Goal: Information Seeking & Learning: Learn about a topic

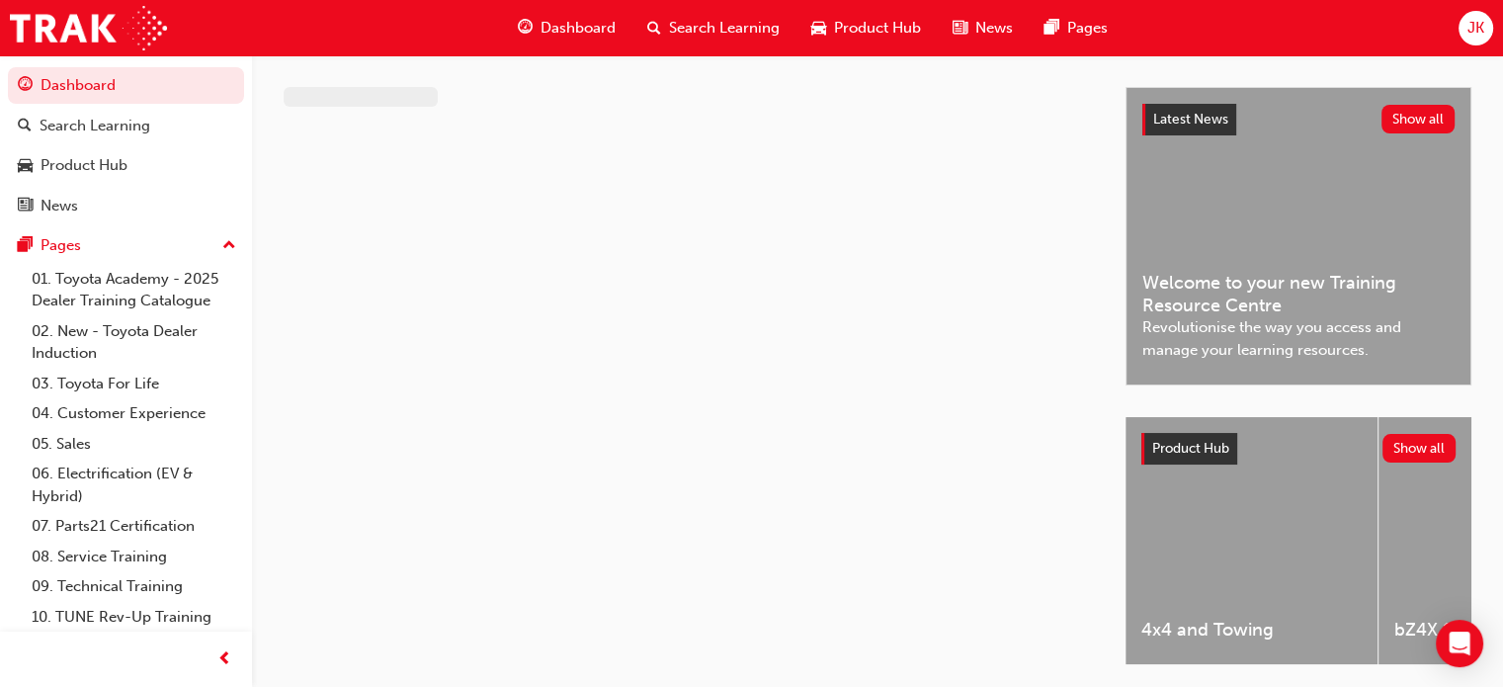
click at [875, 35] on span "Product Hub" at bounding box center [877, 28] width 87 height 23
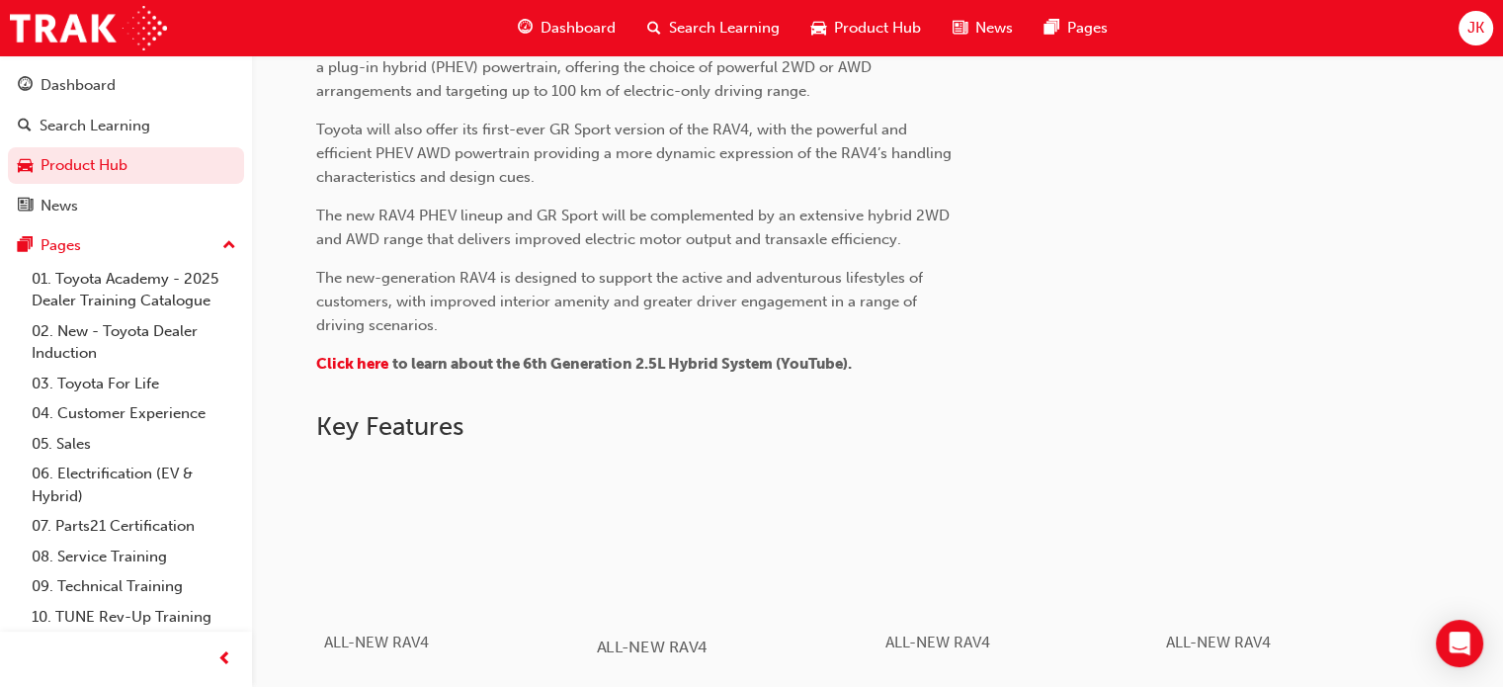
scroll to position [791, 0]
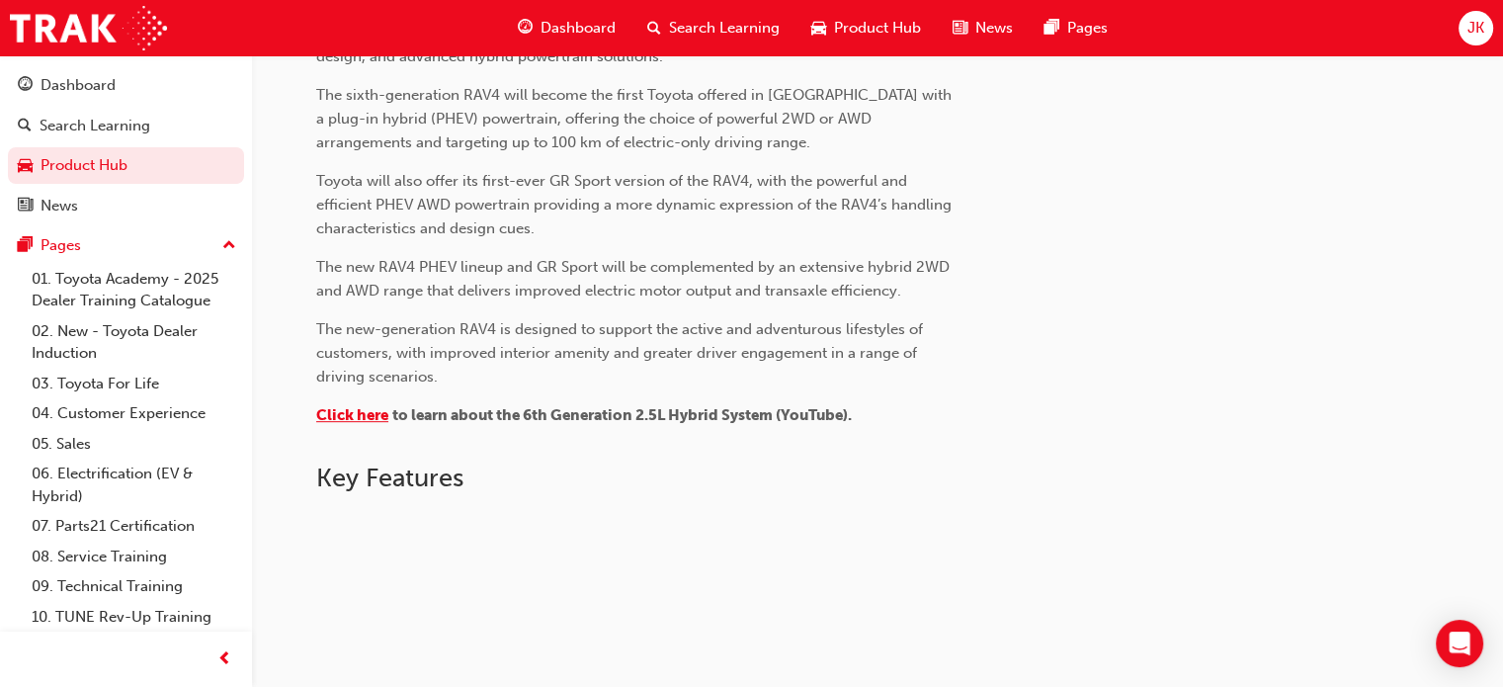
click at [350, 411] on span "Click here" at bounding box center [352, 415] width 72 height 18
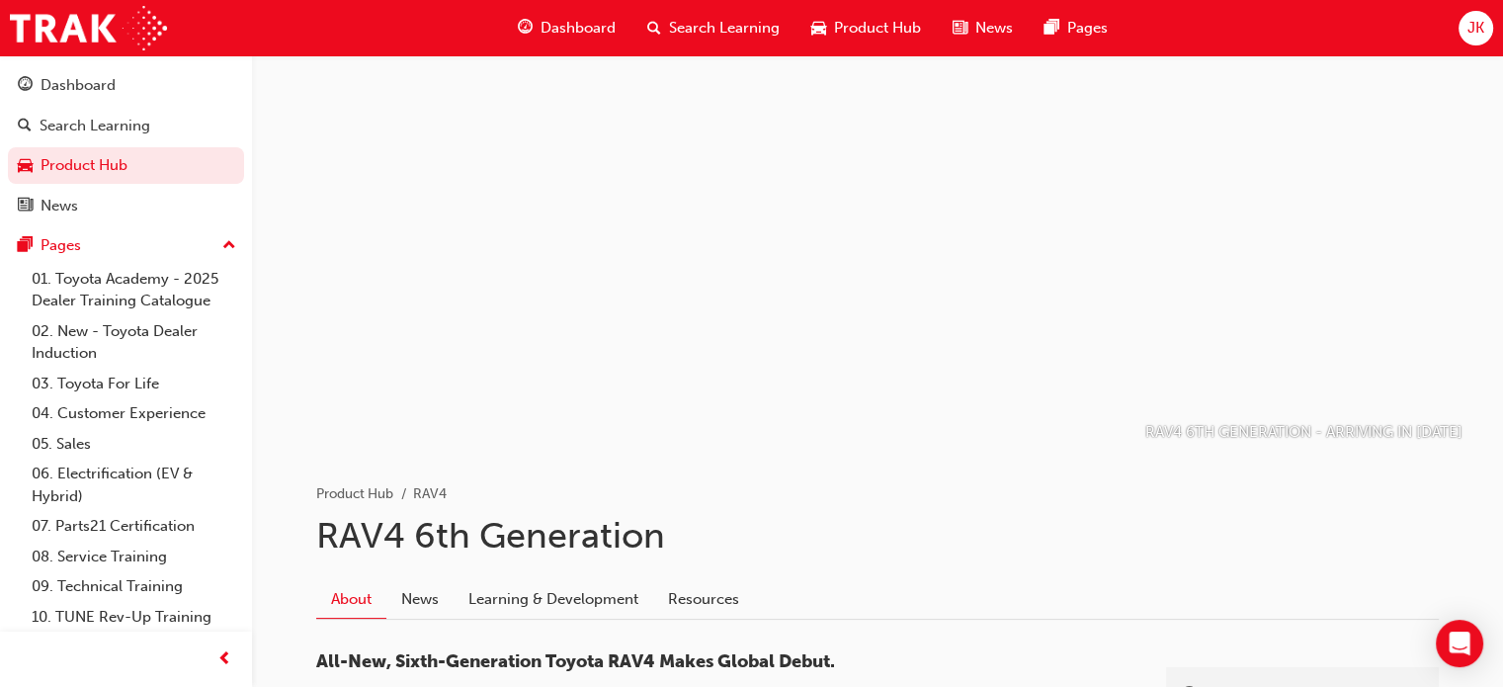
scroll to position [99, 0]
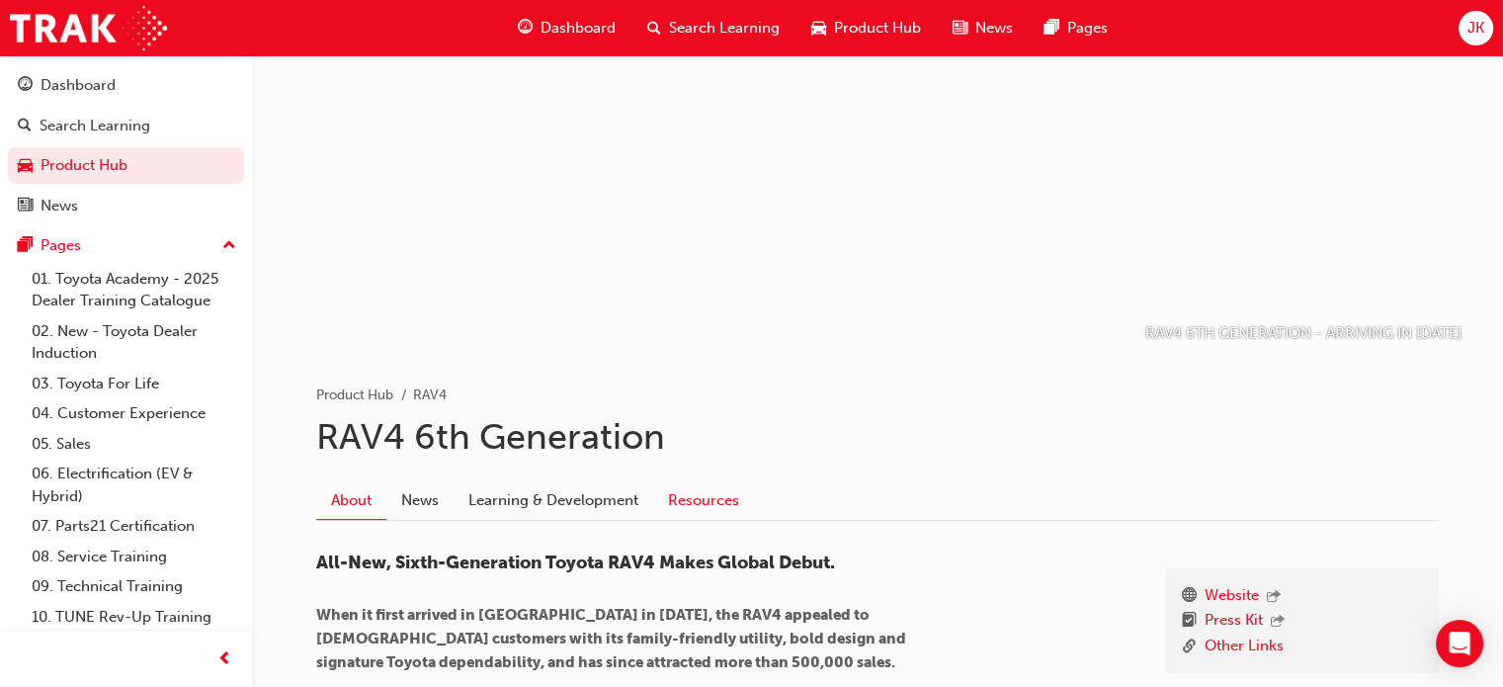
click at [707, 498] on link "Resources" at bounding box center [703, 500] width 101 height 38
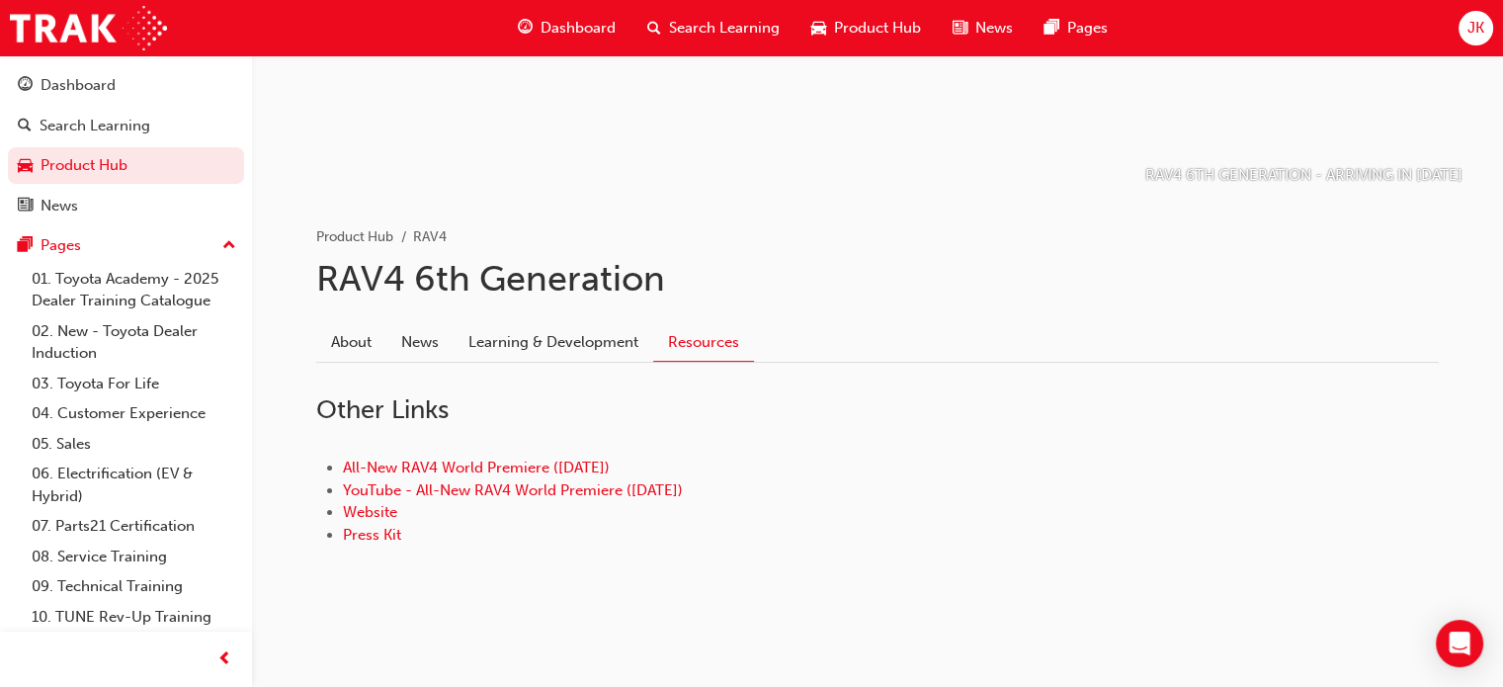
scroll to position [258, 0]
click at [552, 345] on link "Learning & Development" at bounding box center [554, 341] width 200 height 38
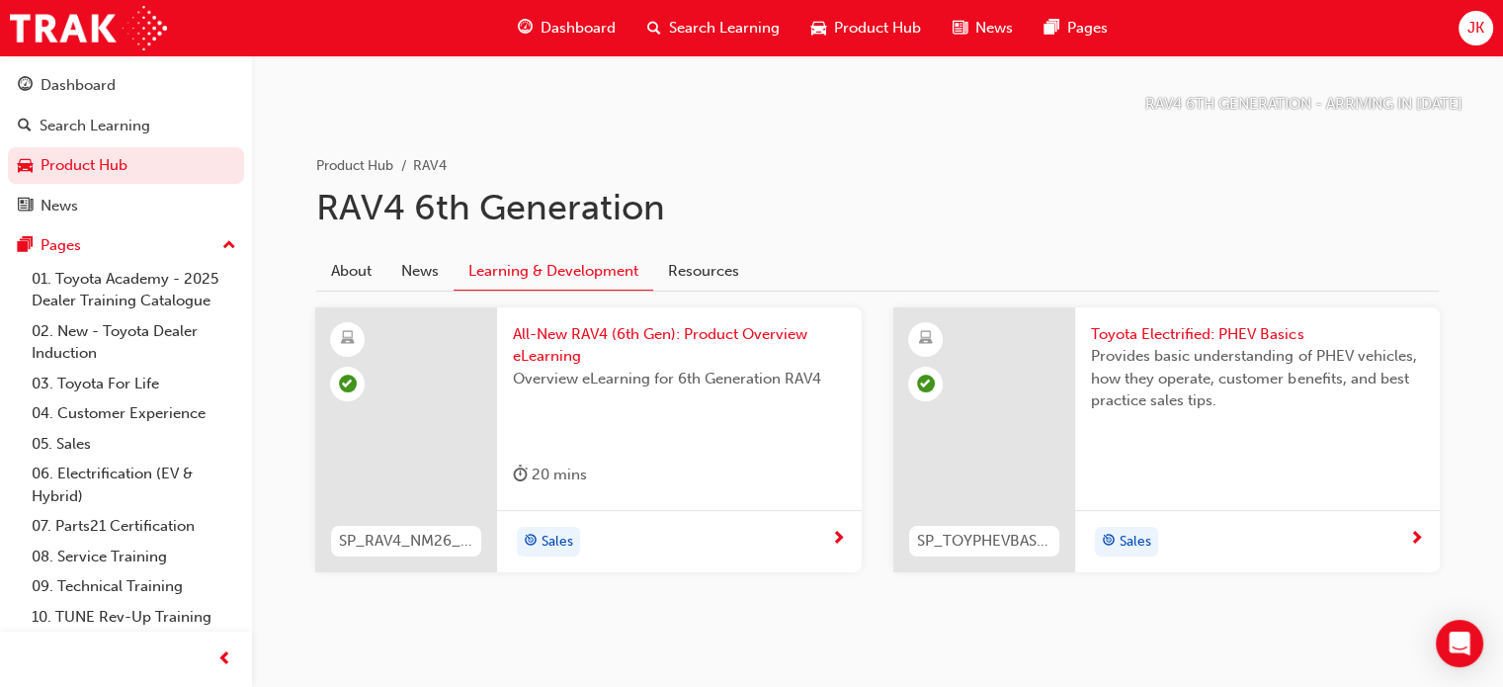
scroll to position [356, 0]
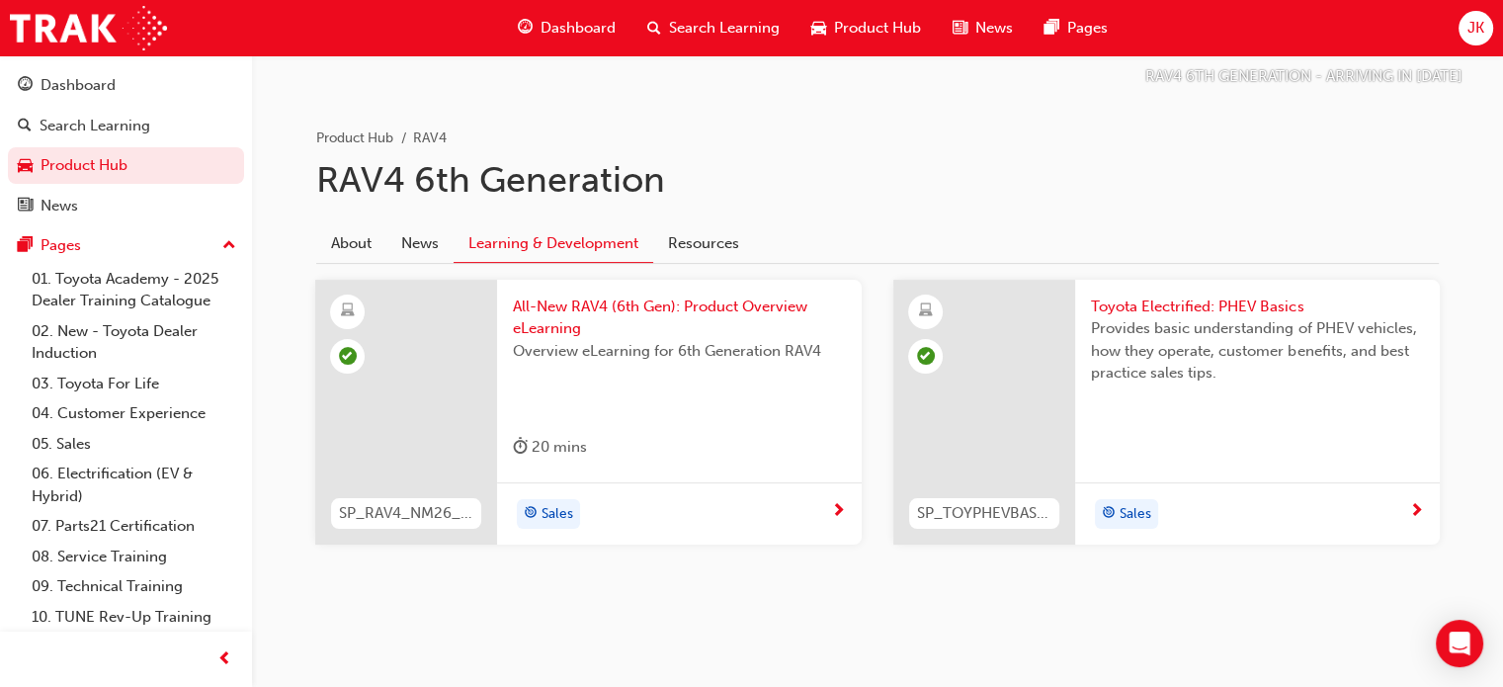
click at [670, 313] on span "All-New RAV4 (6th Gen): Product Overview eLearning" at bounding box center [679, 317] width 333 height 44
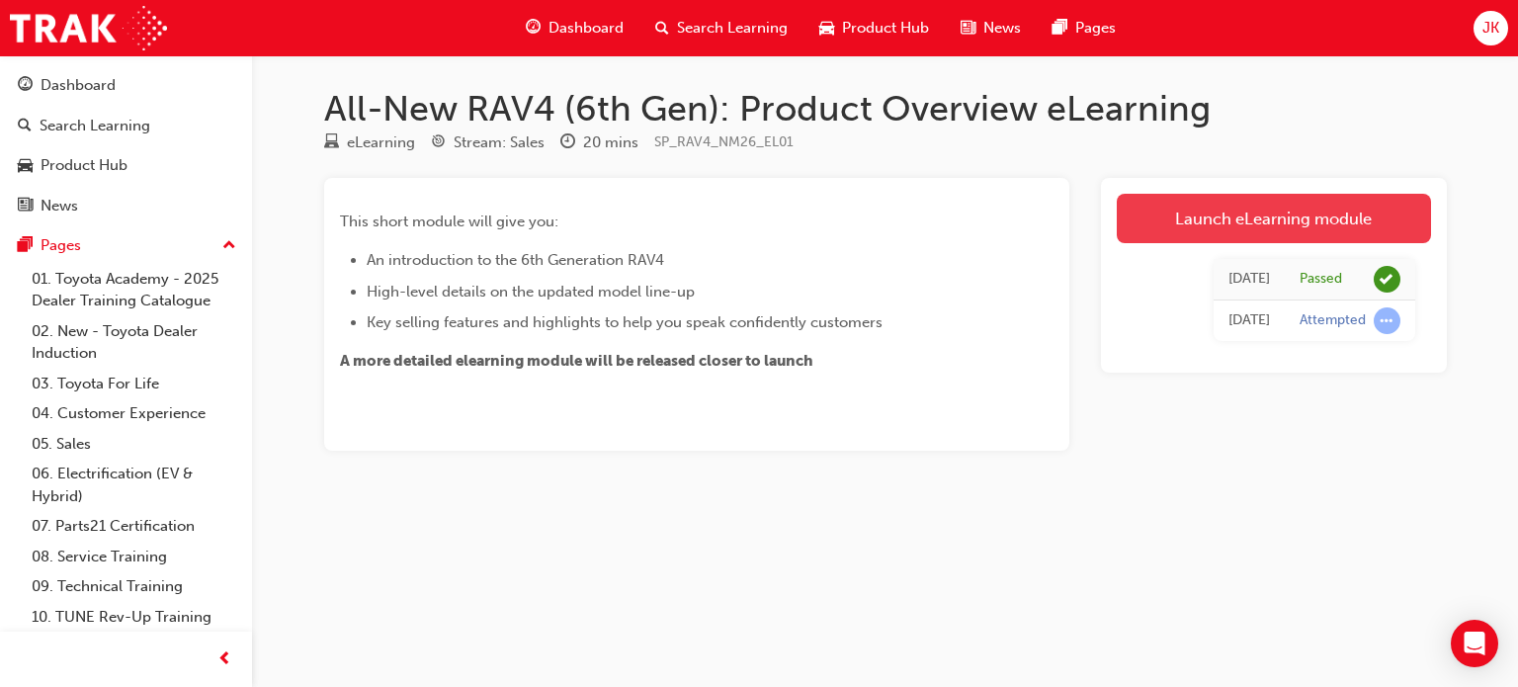
click at [1312, 214] on link "Launch eLearning module" at bounding box center [1274, 218] width 314 height 49
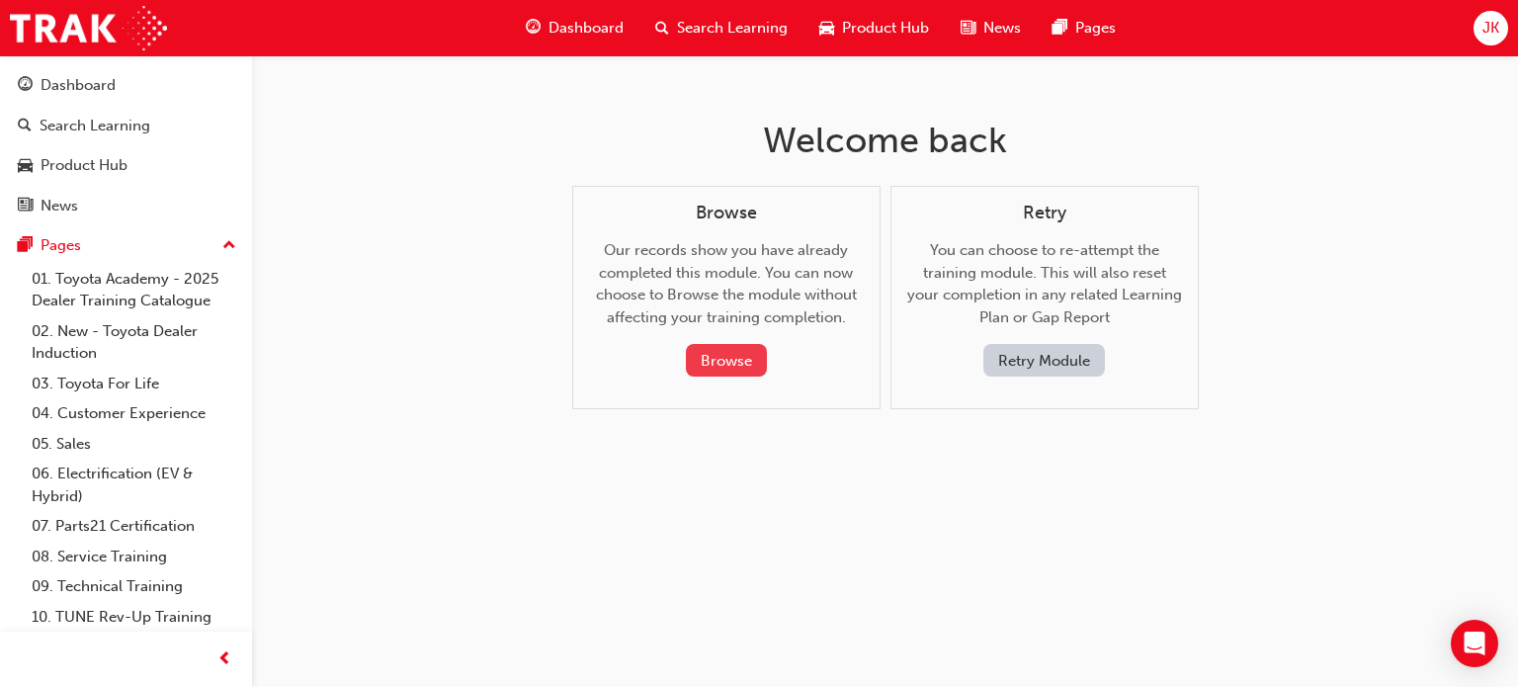
click at [729, 361] on button "Browse" at bounding box center [726, 360] width 81 height 33
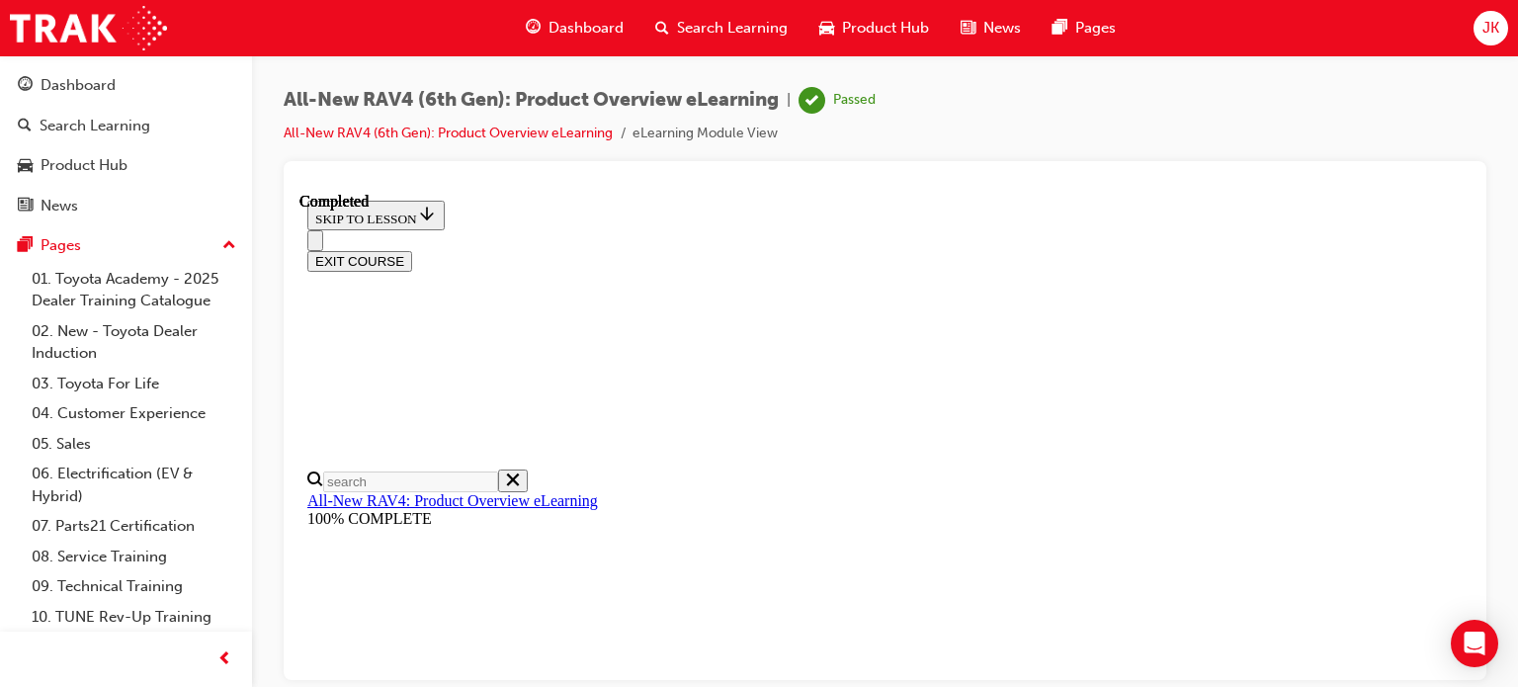
scroll to position [881, 0]
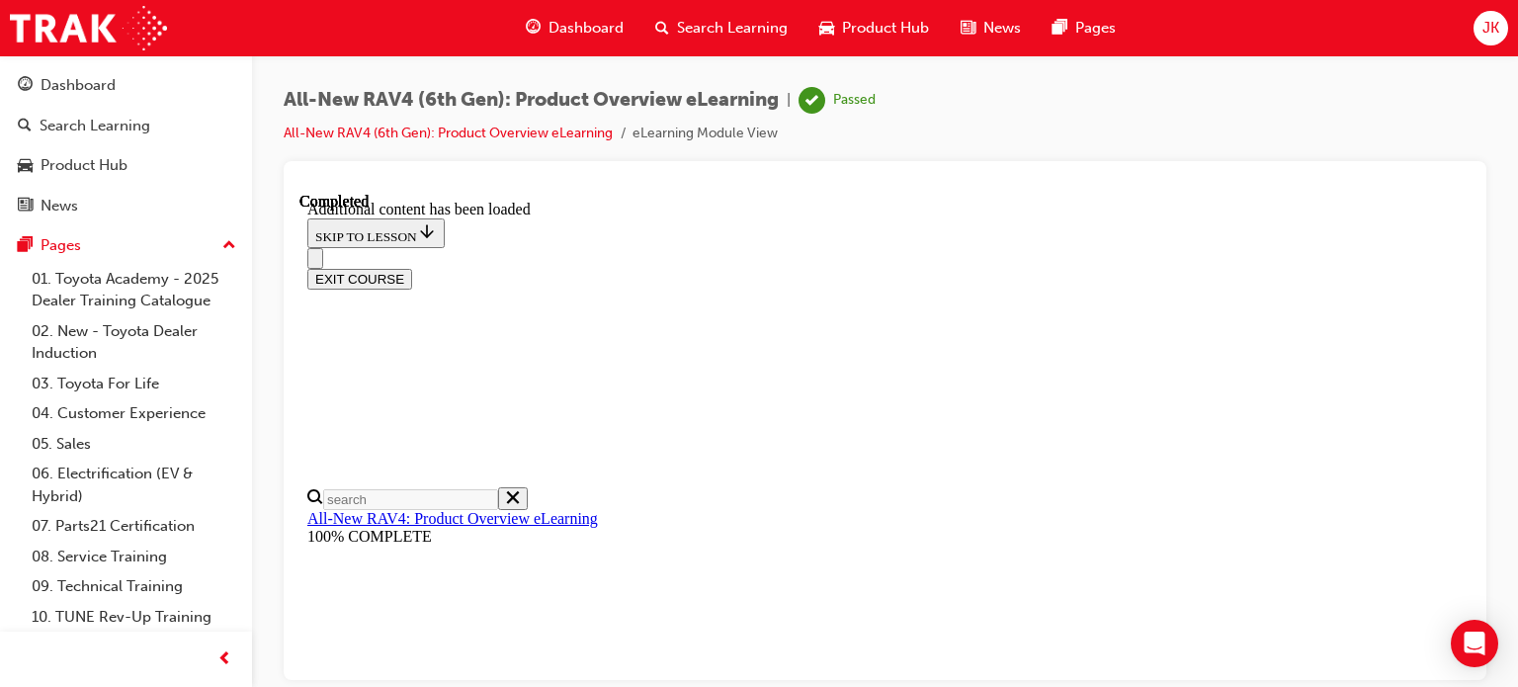
scroll to position [273, 0]
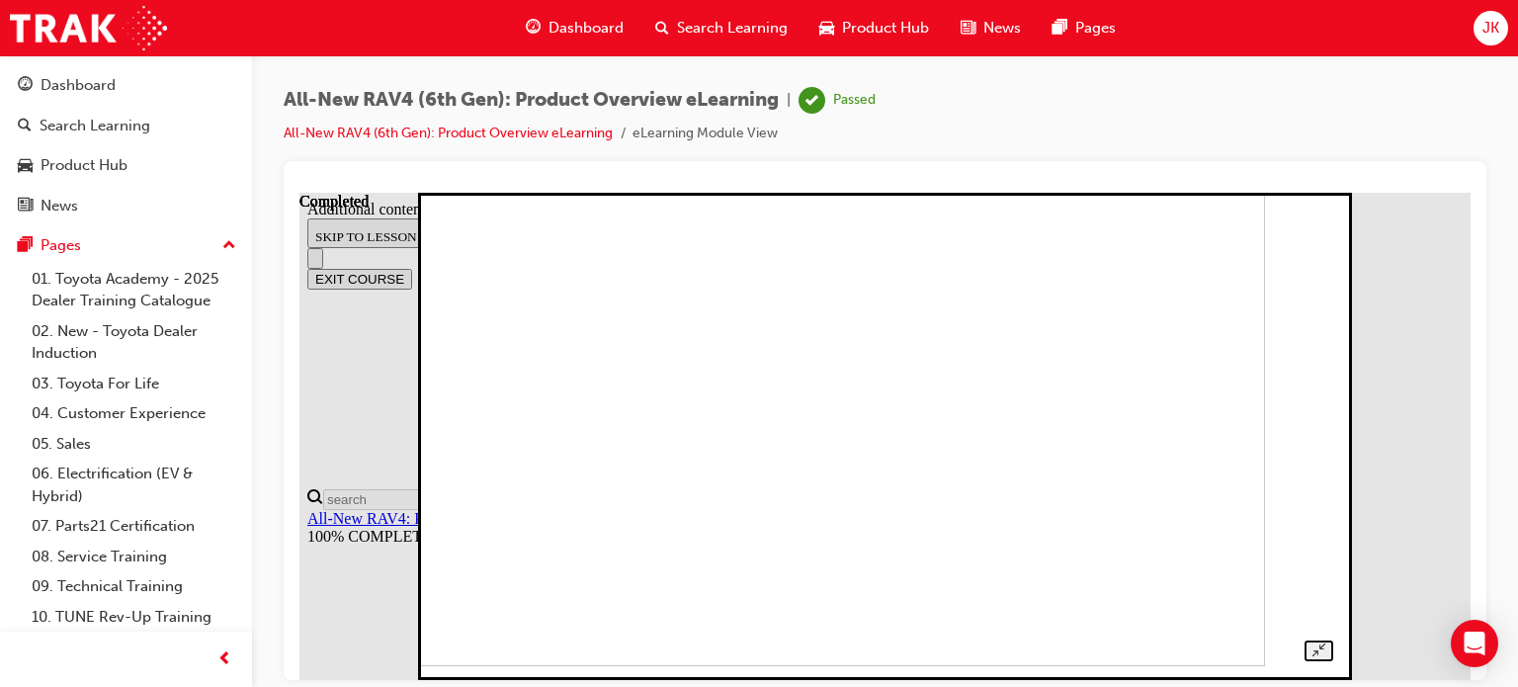
click at [1265, 452] on img at bounding box center [831, 421] width 868 height 488
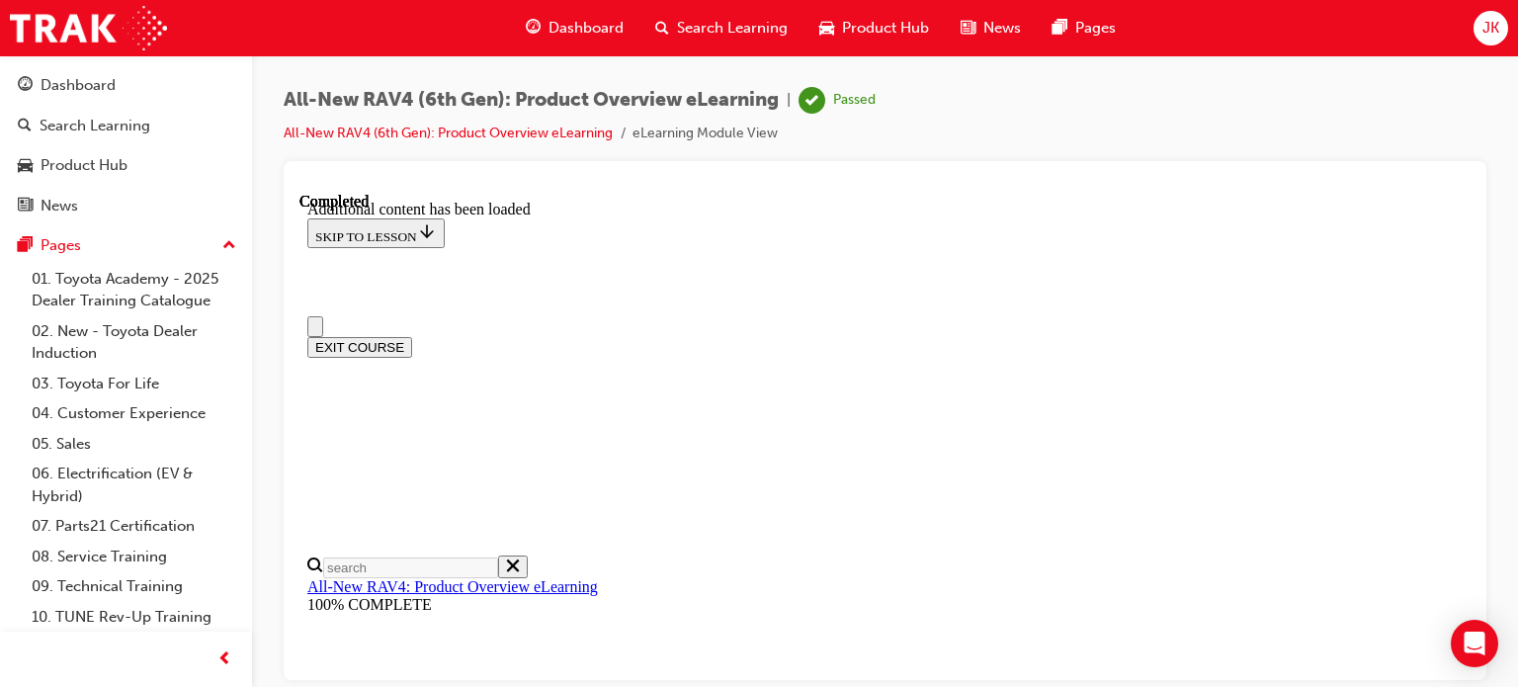
drag, startPoint x: 1089, startPoint y: 226, endPoint x: 1075, endPoint y: 304, distance: 79.3
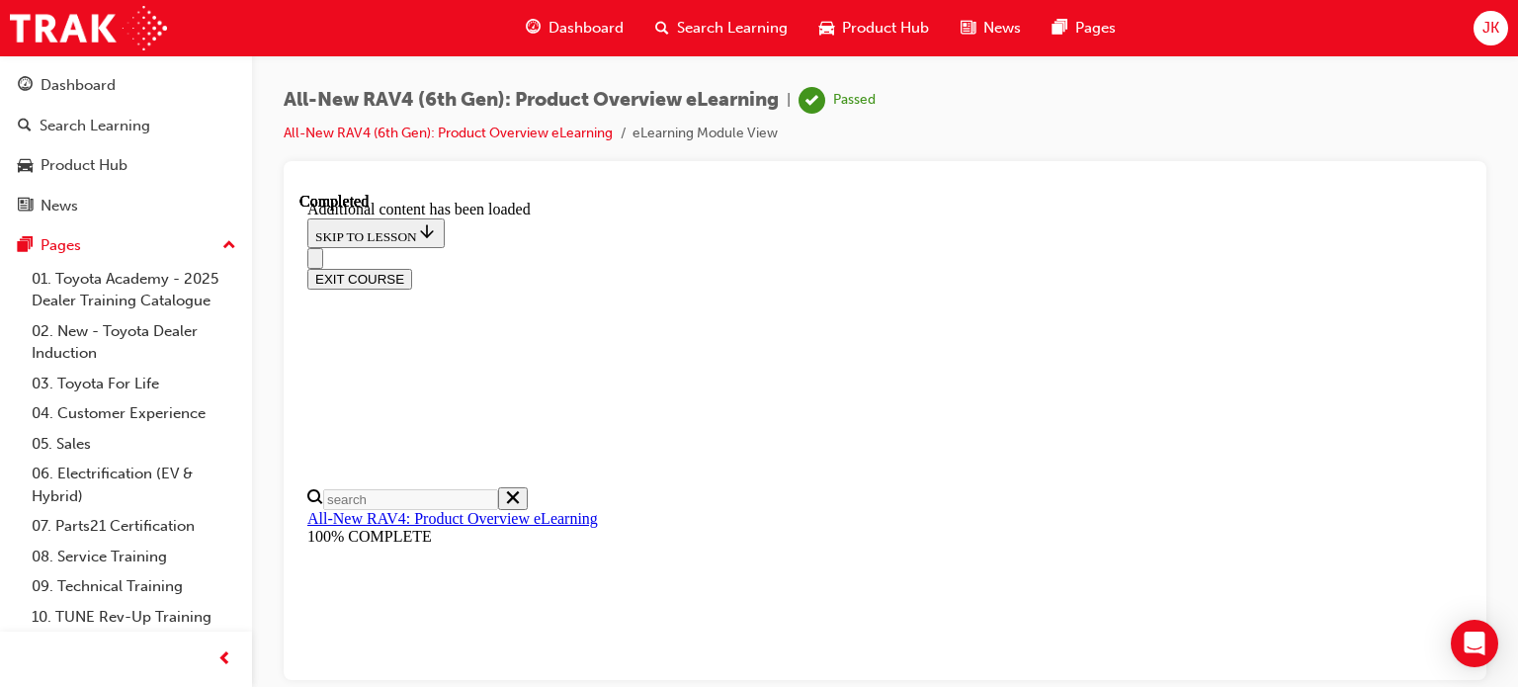
scroll to position [1848, 0]
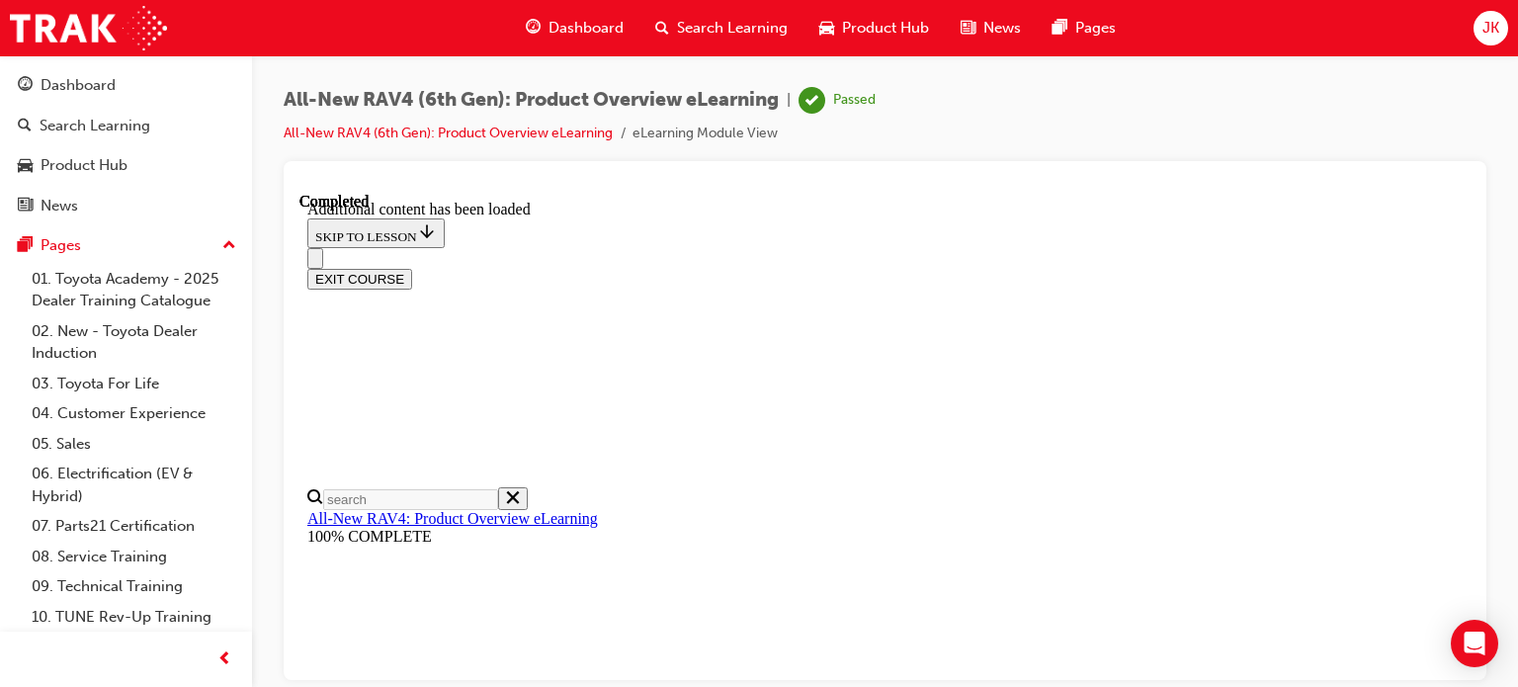
scroll to position [2700, 0]
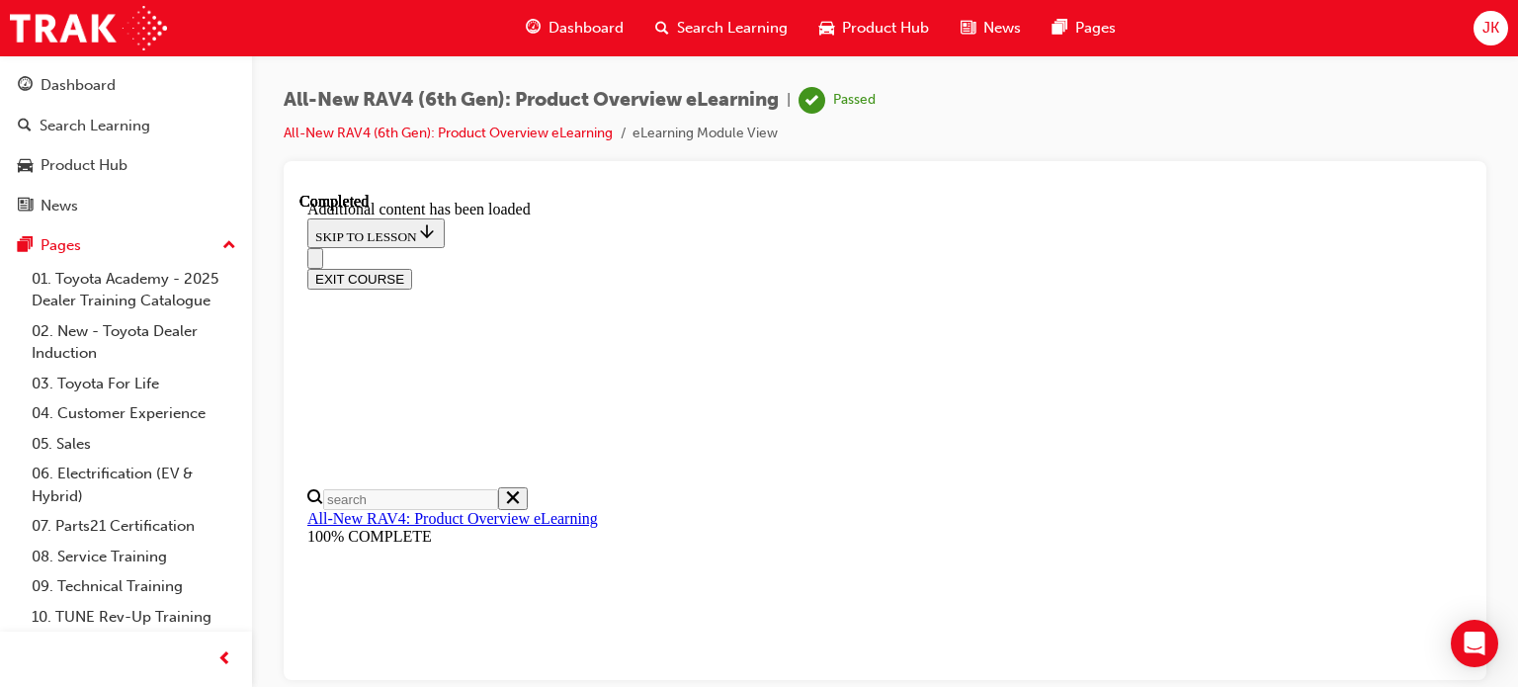
scroll to position [0, 238]
drag, startPoint x: 1106, startPoint y: 220, endPoint x: 1088, endPoint y: 219, distance: 17.8
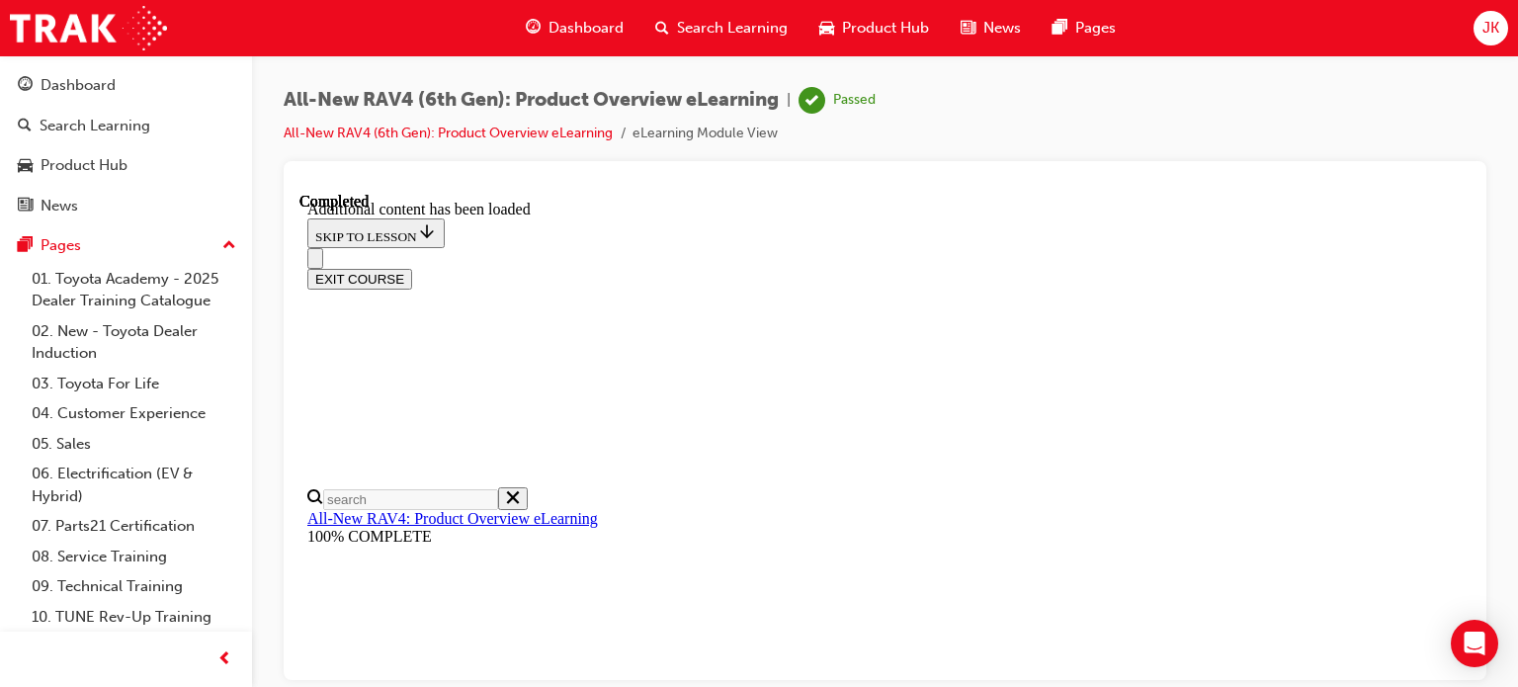
scroll to position [2489, 0]
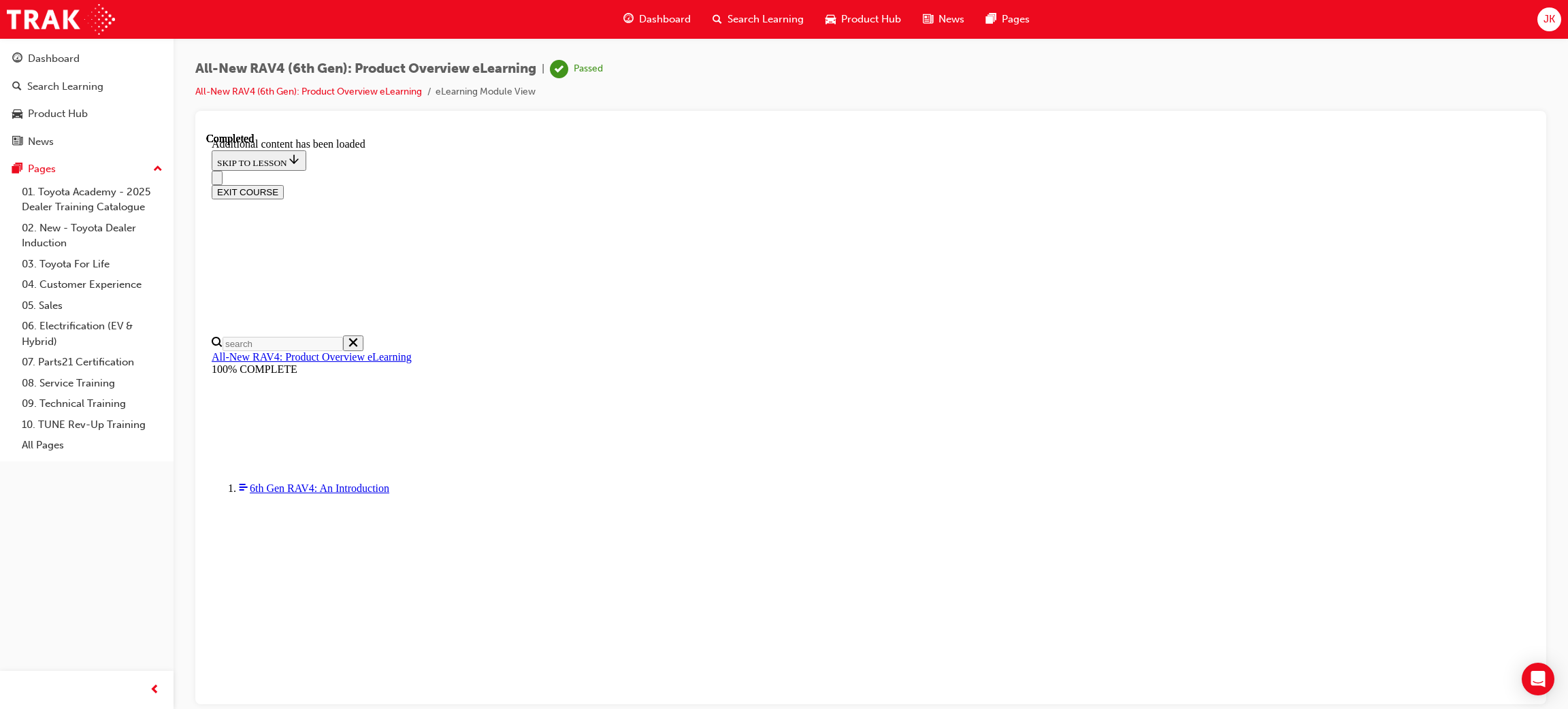
scroll to position [525, 0]
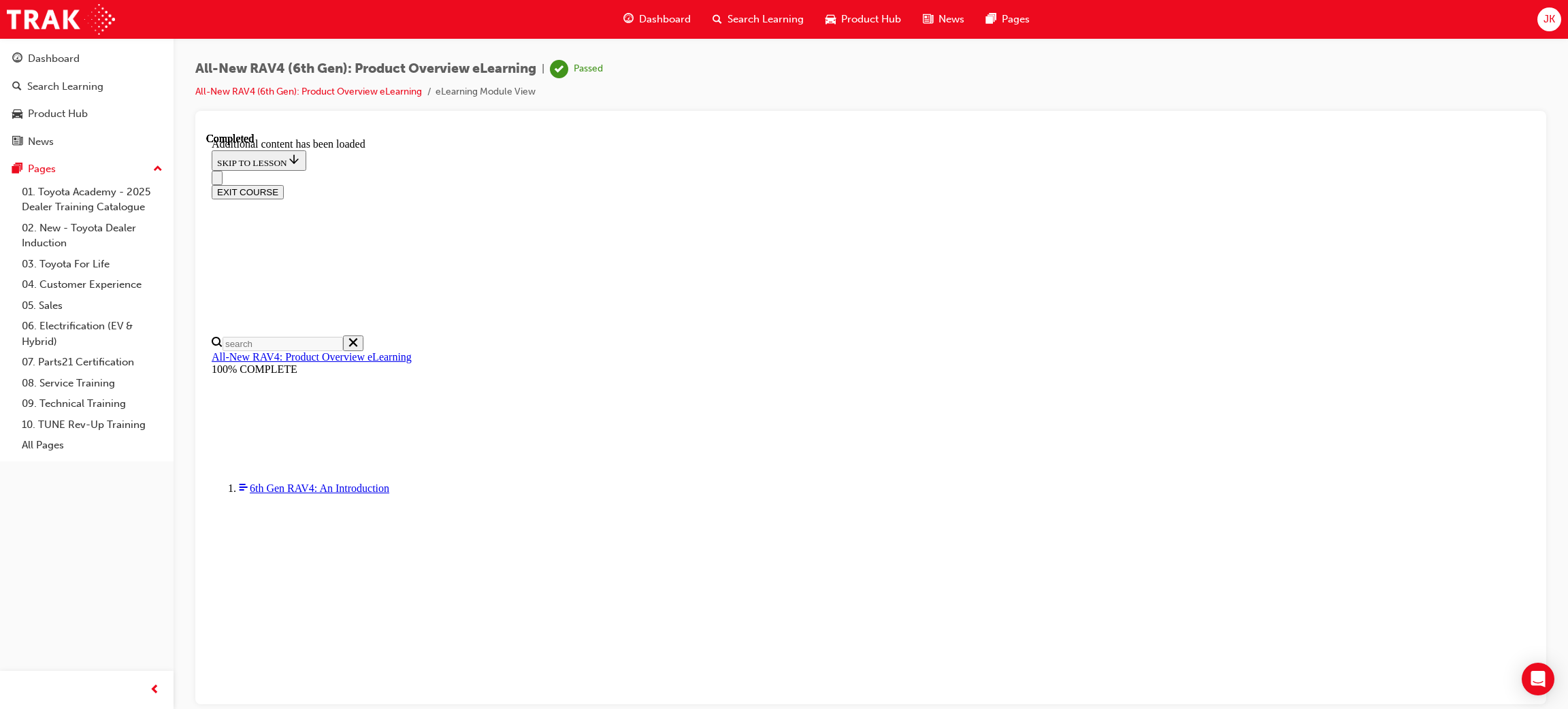
scroll to position [863, 0]
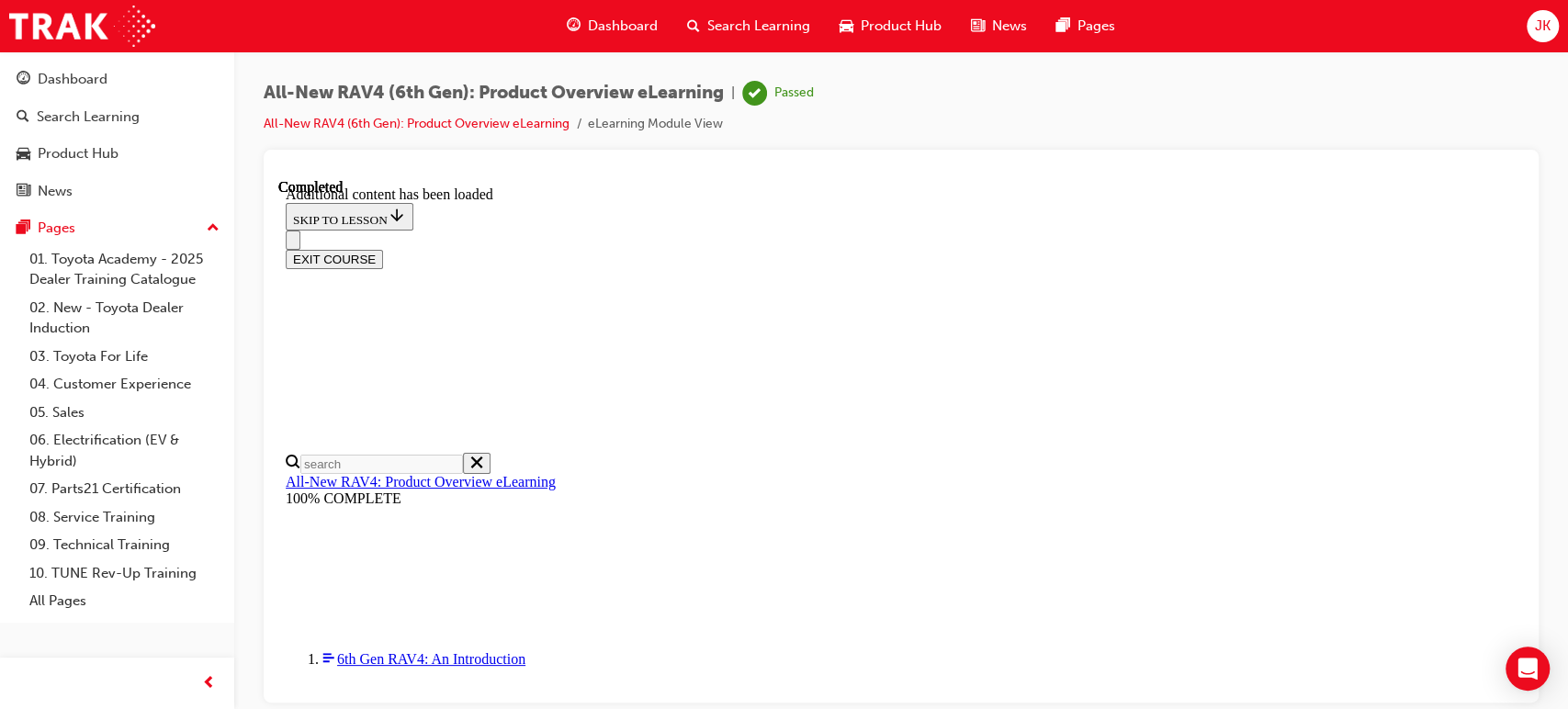
scroll to position [2561, 0]
drag, startPoint x: 994, startPoint y: 335, endPoint x: 881, endPoint y: 333, distance: 113.0
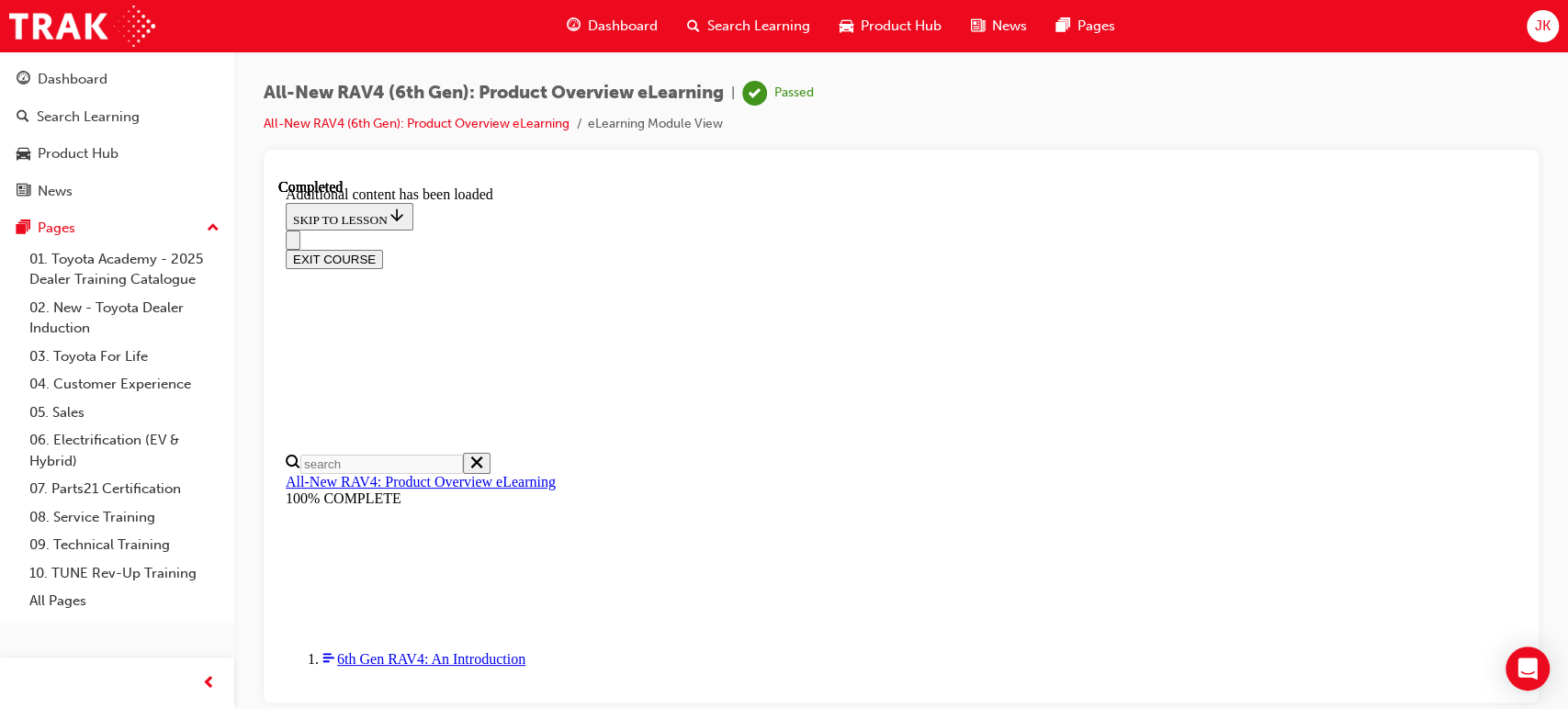
drag, startPoint x: 1007, startPoint y: 335, endPoint x: 694, endPoint y: 335, distance: 313.0
copy p "In addition to/replacement of GX features:"
drag, startPoint x: 1009, startPoint y: 335, endPoint x: 698, endPoint y: 344, distance: 311.1
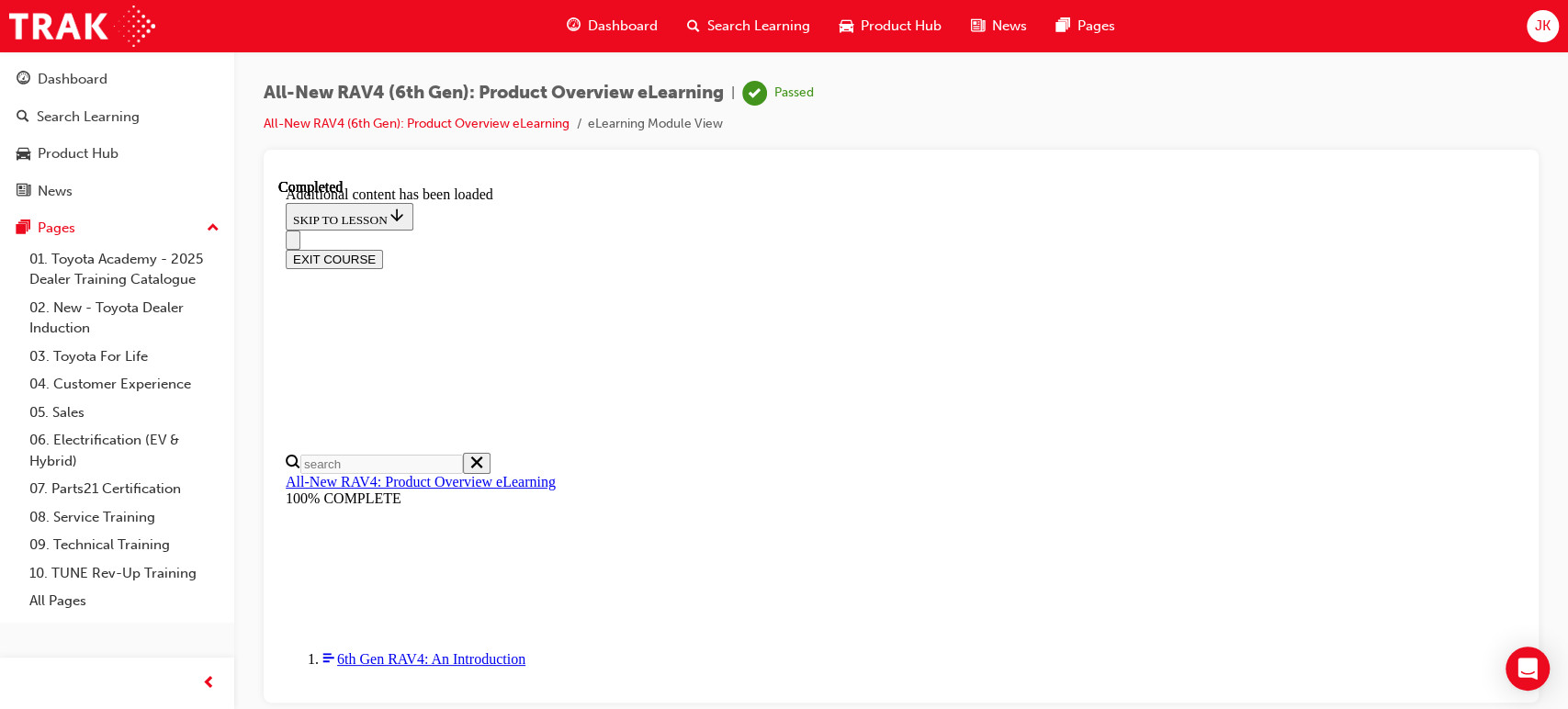
copy p "In addition to/replacement of GXL features:"
drag, startPoint x: 999, startPoint y: 338, endPoint x: 703, endPoint y: 339, distance: 296.0
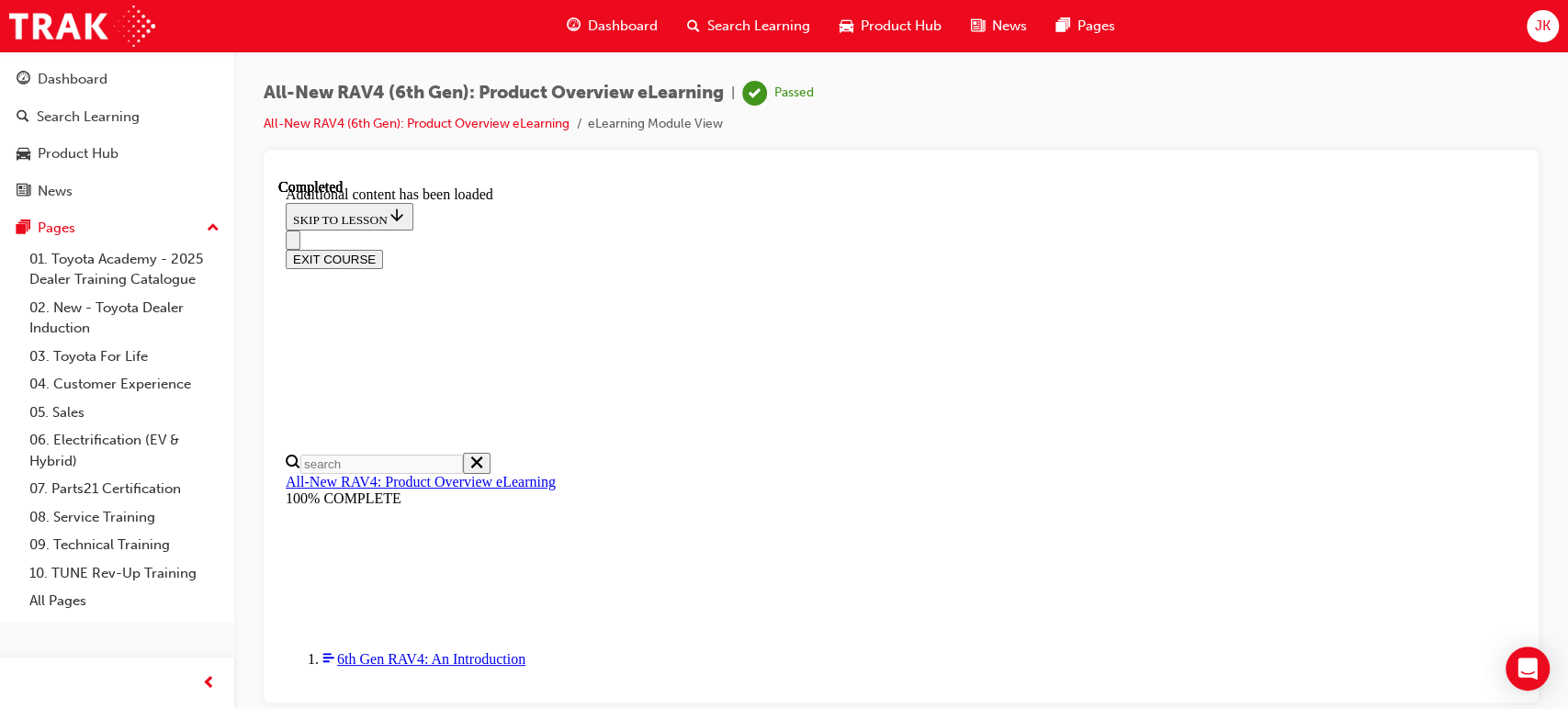
drag, startPoint x: 997, startPoint y: 340, endPoint x: 696, endPoint y: 340, distance: 301.0
copy p "In addition/replacement of EDGE features:"
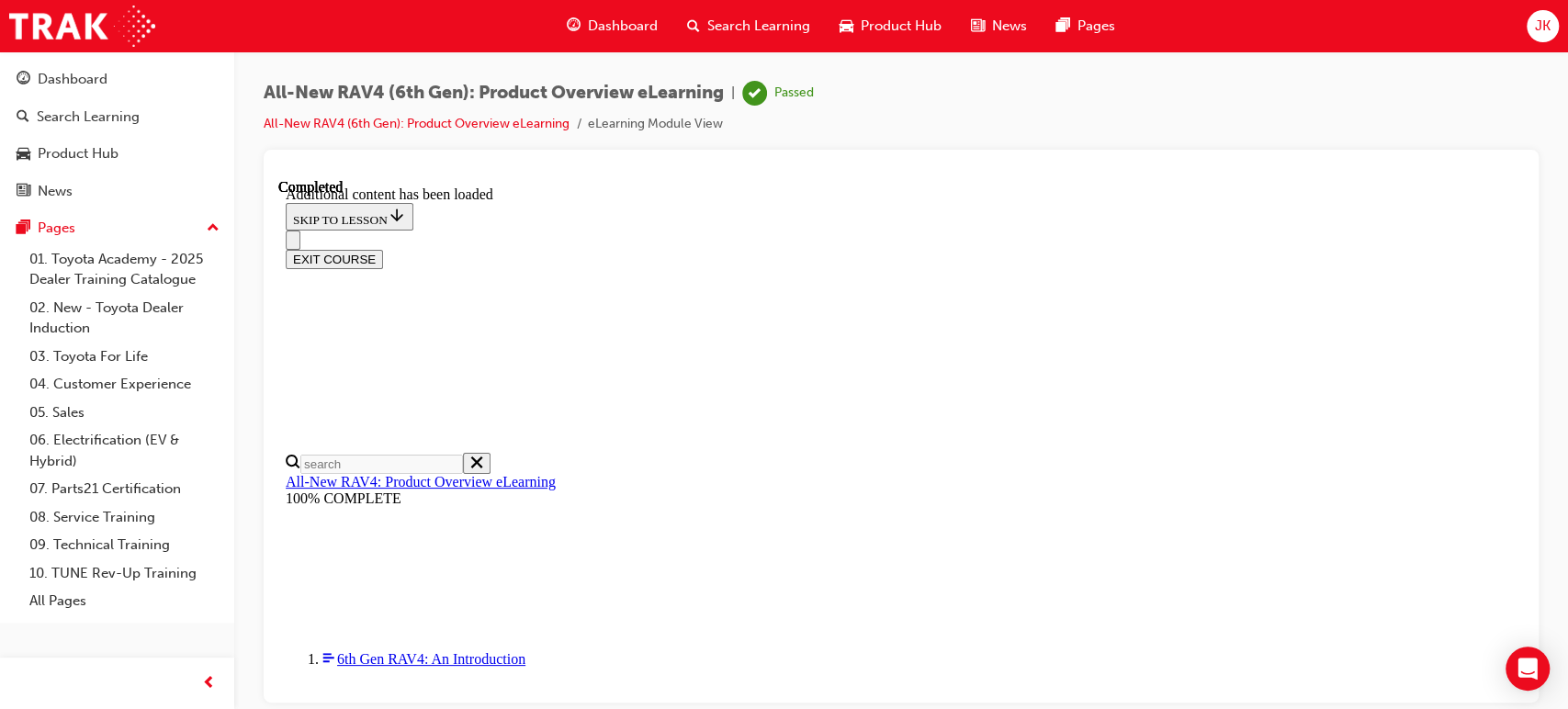
drag, startPoint x: 1001, startPoint y: 342, endPoint x: 666, endPoint y: 331, distance: 335.2
copy p "In addition to/replacement of XSE features:"
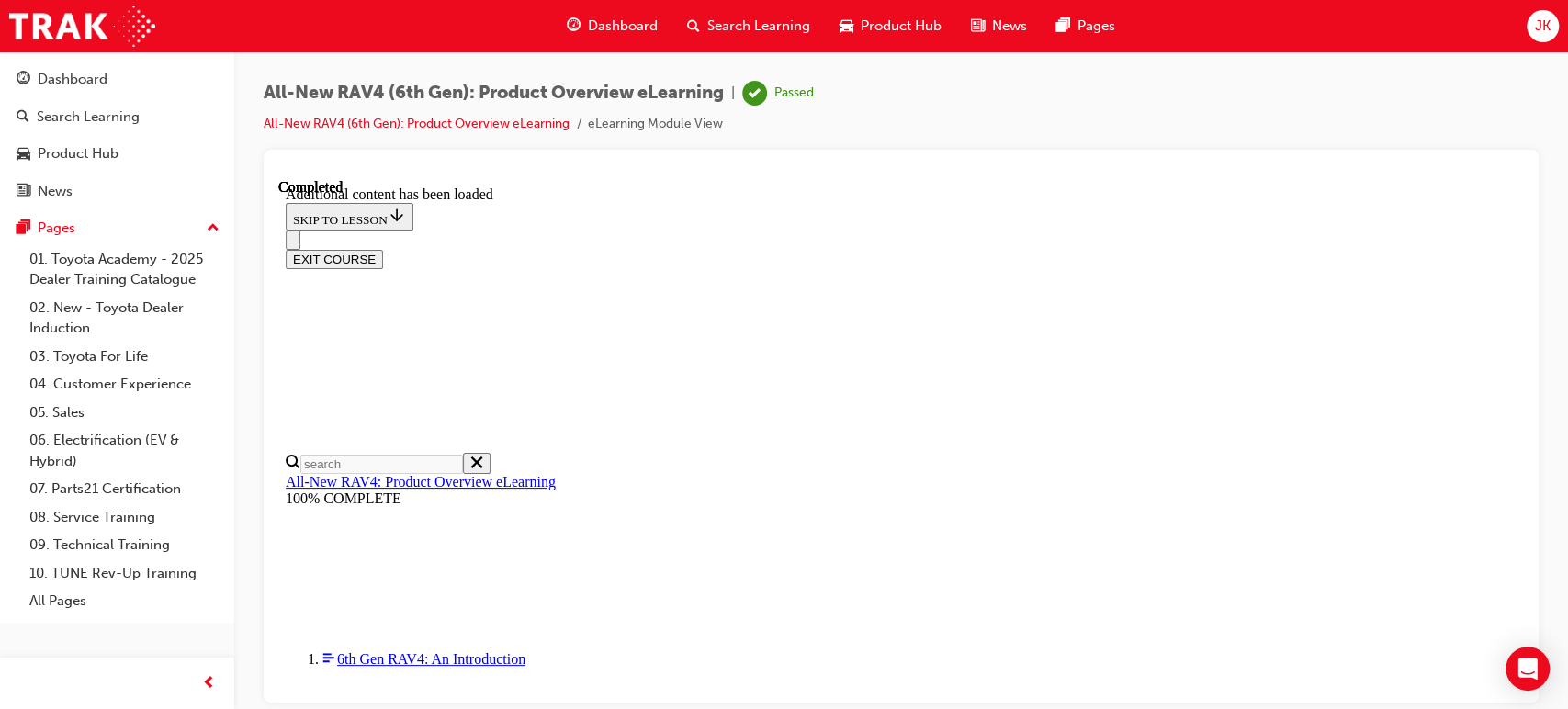
drag, startPoint x: 707, startPoint y: 348, endPoint x: 1175, endPoint y: 629, distance: 545.9
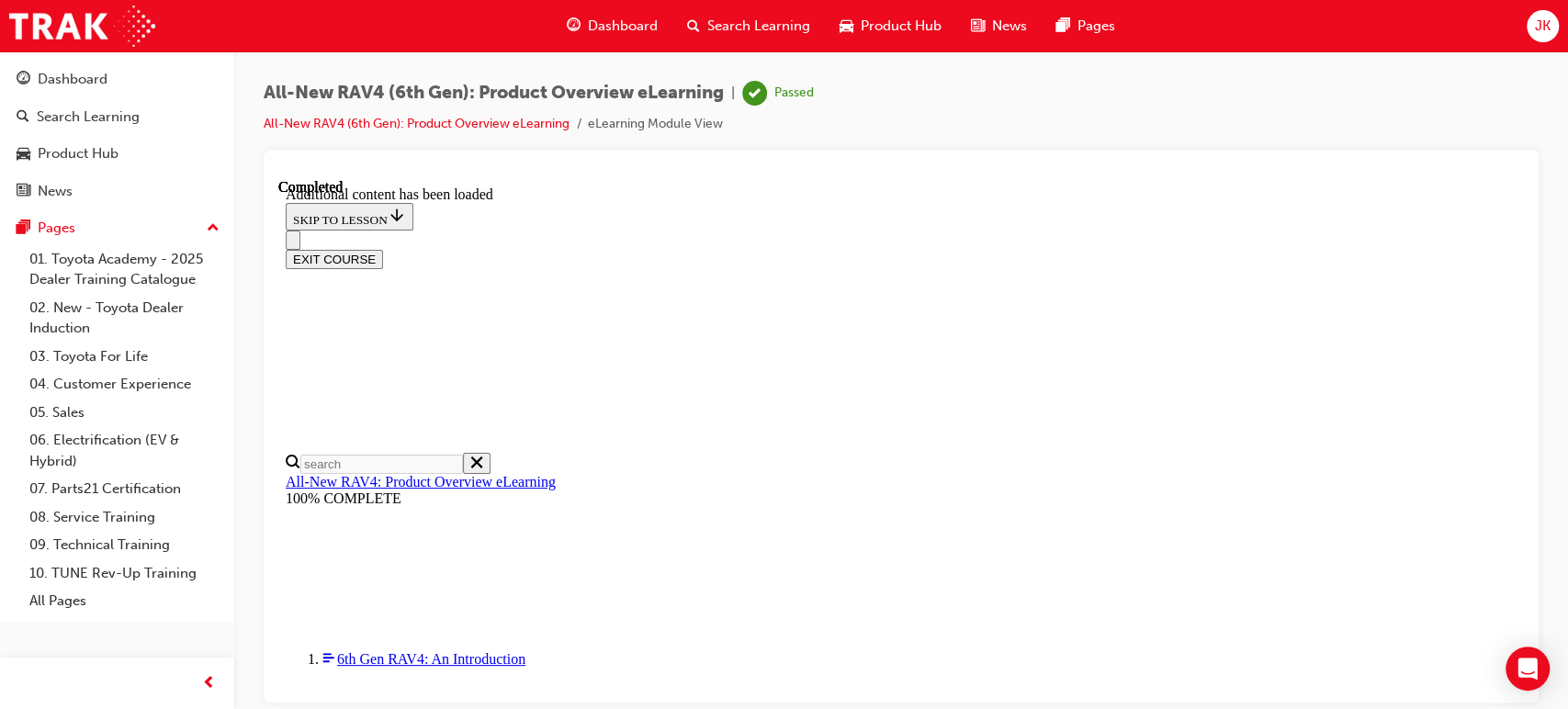
copy ul "TSS 4.0 17-inch dark grey alloy wheels LED auto-levelling headlamps 10.5-inch "…"
drag, startPoint x: 934, startPoint y: 516, endPoint x: 733, endPoint y: 372, distance: 247.3
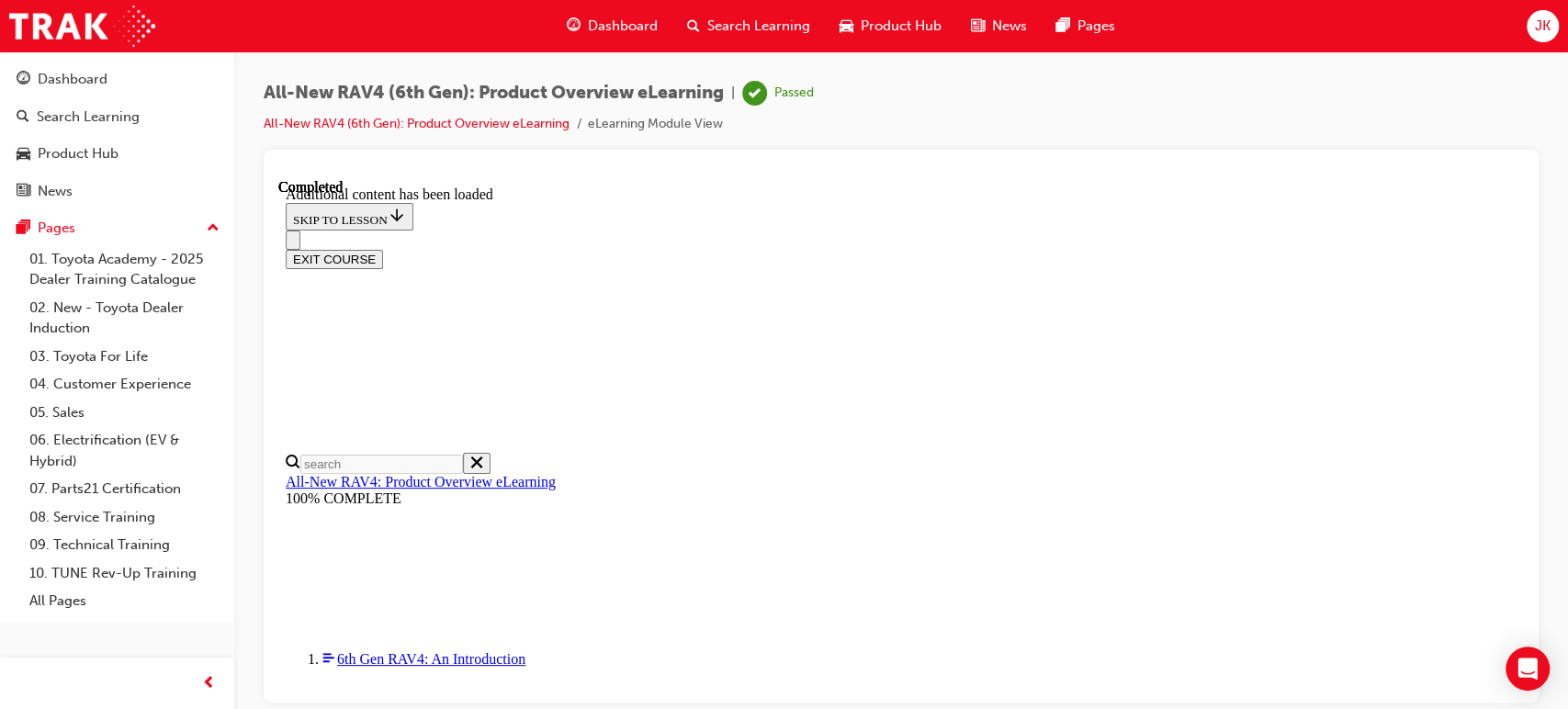
drag, startPoint x: 941, startPoint y: 509, endPoint x: 923, endPoint y: 518, distance: 20.1
drag, startPoint x: 926, startPoint y: 515, endPoint x: 712, endPoint y: 374, distance: 256.3
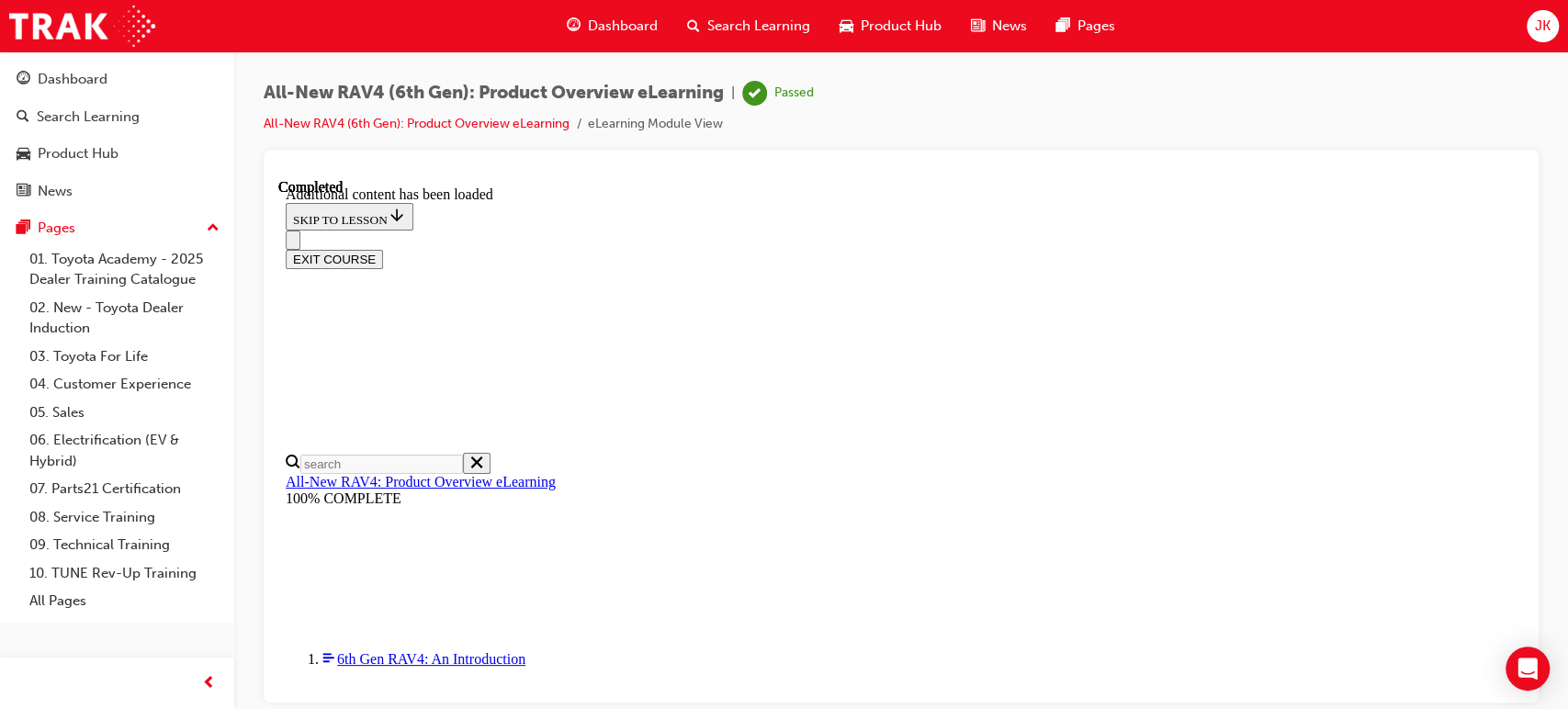
copy ul "18-inch alloy wheels Privacy rear and side glass Leather-accented shift knob an…"
drag, startPoint x: 1068, startPoint y: 617, endPoint x: 722, endPoint y: 363, distance: 429.2
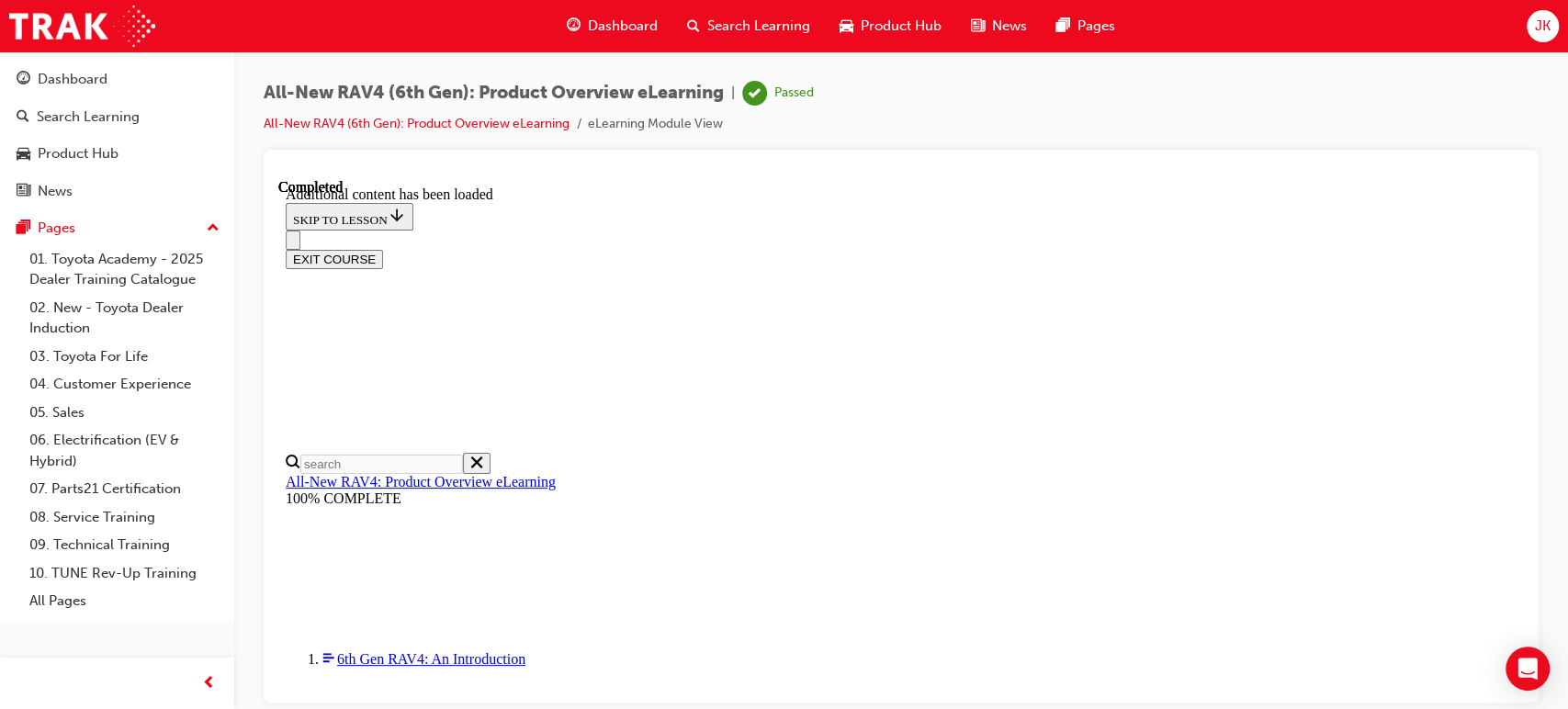
copy ul "'EDGE' exclusive 18" alloy wheels 'EDGE' exterior, unique front and rear bumper…"
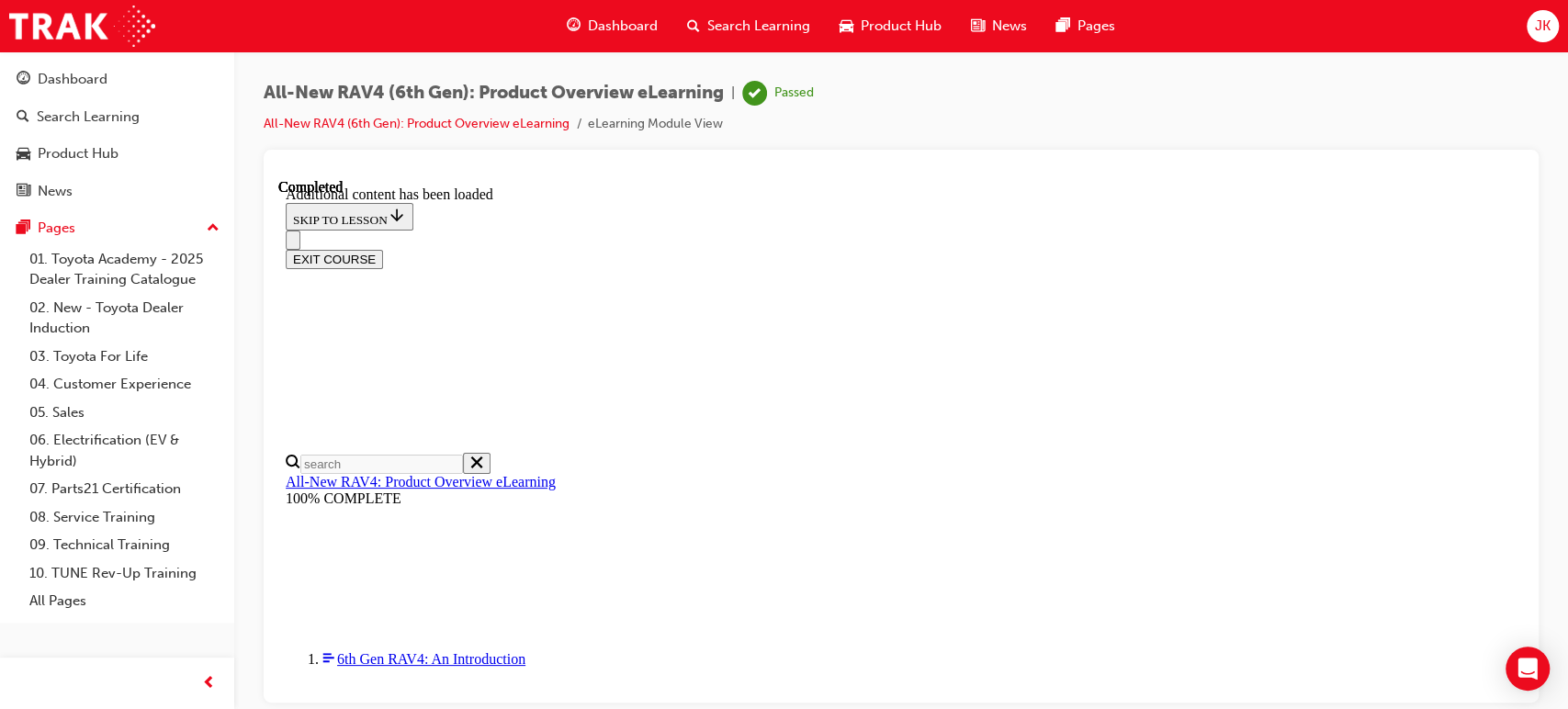
scroll to position [2498, 0]
drag, startPoint x: 852, startPoint y: 469, endPoint x: 720, endPoint y: 434, distance: 136.6
copy ul "20-inch black alloy wheels Dark stainless steel-look moulding Black front and r…"
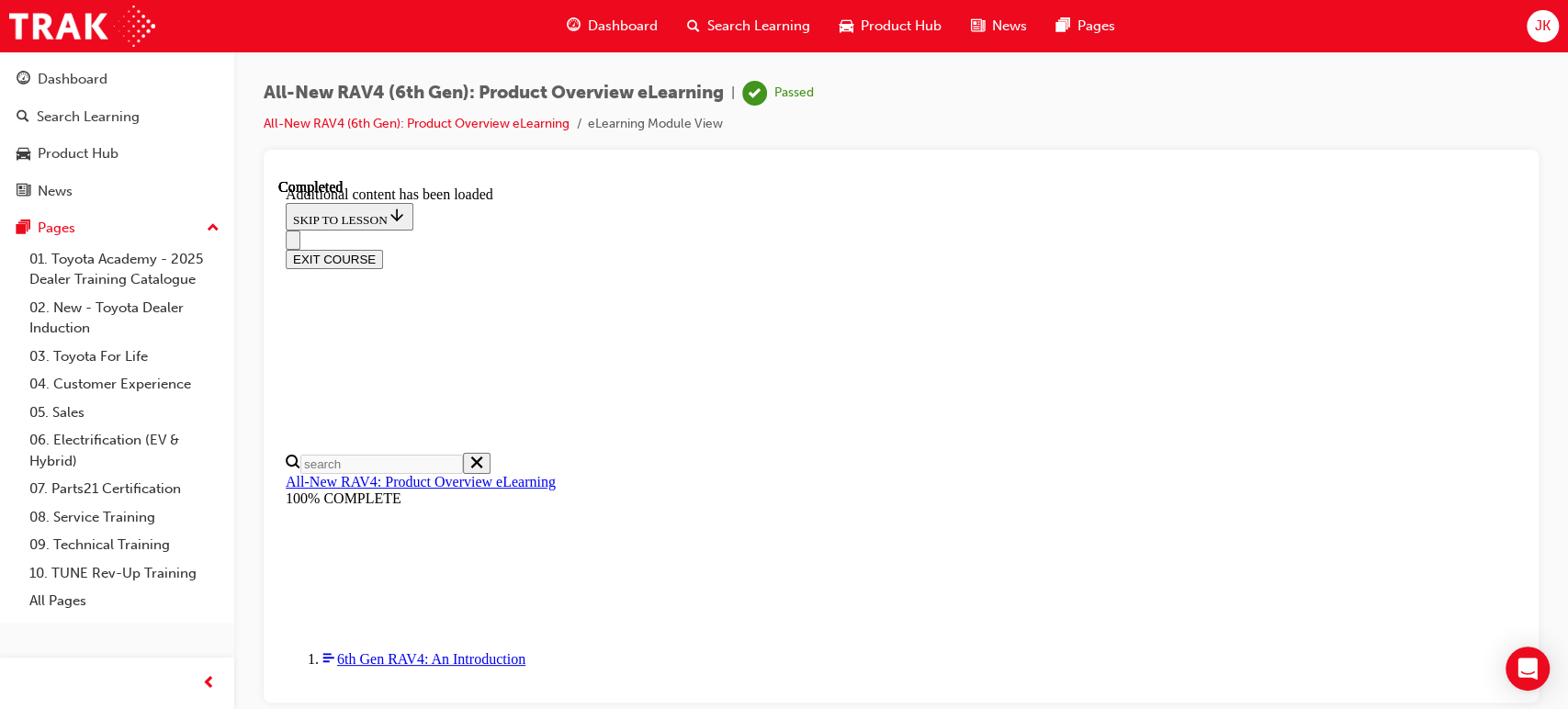
scroll to position [0, 265]
drag, startPoint x: 726, startPoint y: 429, endPoint x: 1029, endPoint y: 482, distance: 307.6
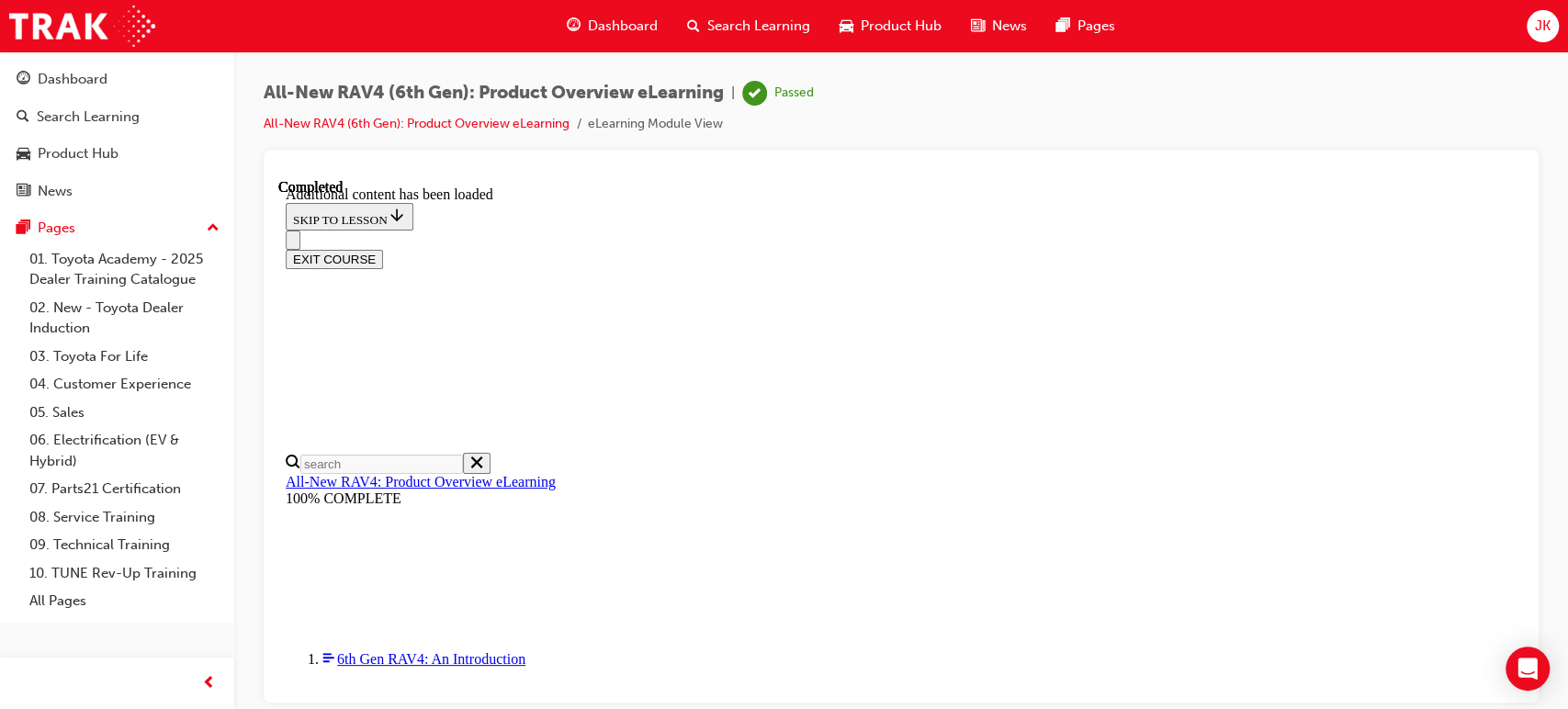
copy ul "20-inch machined black alloy wheels High-grade LED headlamps Tilt and slide pan…"
drag, startPoint x: 715, startPoint y: 326, endPoint x: 1270, endPoint y: 511, distance: 585.0
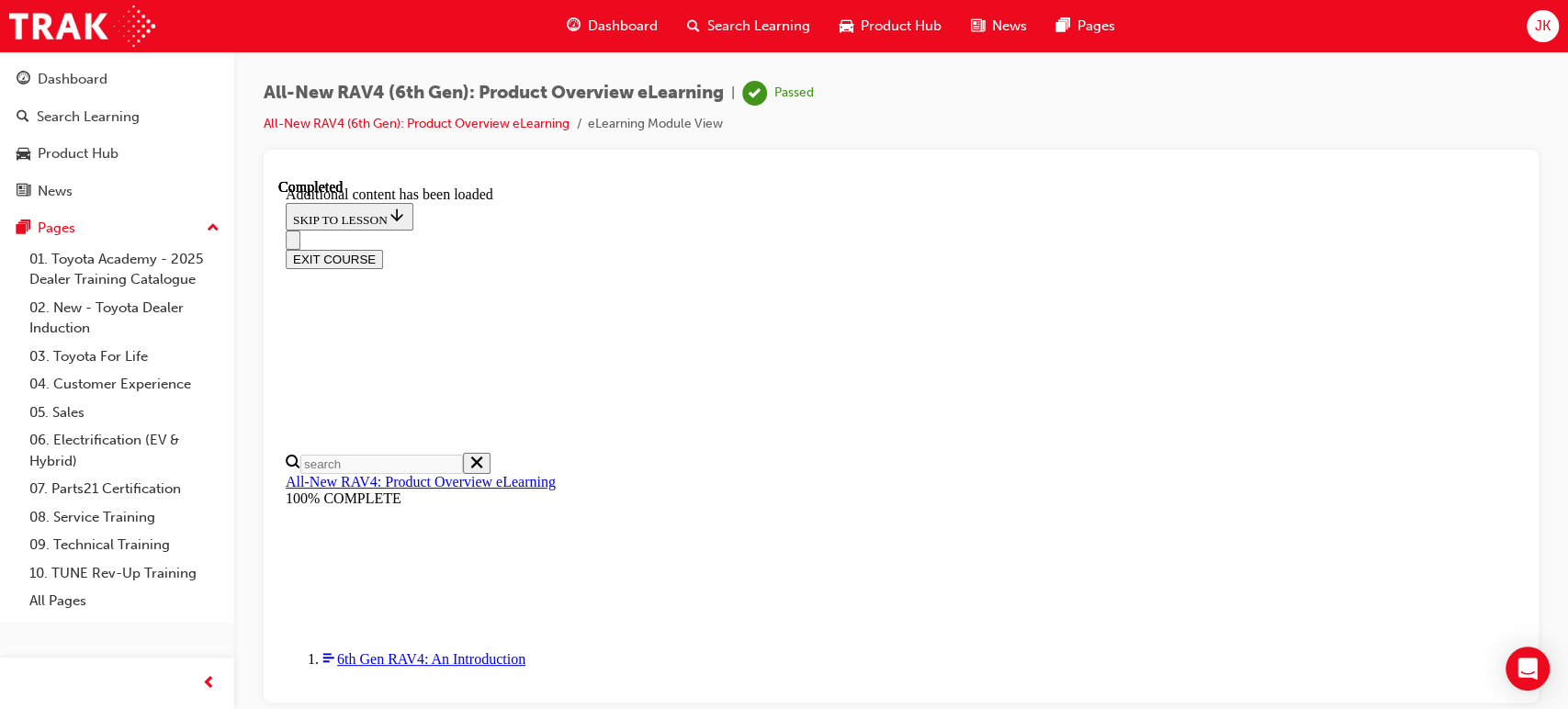
copy ul "GR-themed front and rear bumpers Wing-type spoiler 20-inch machined alloy wheel…"
